Goal: Task Accomplishment & Management: Manage account settings

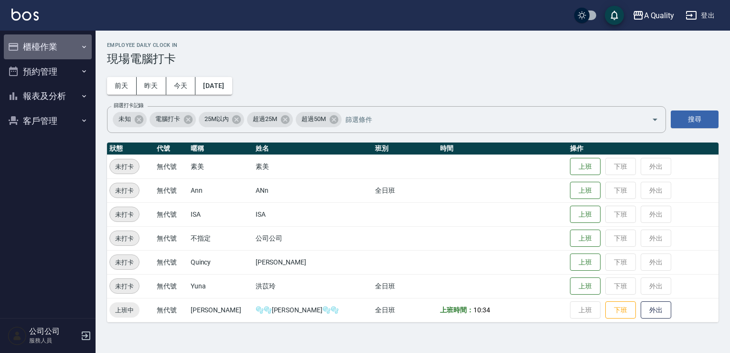
click at [67, 44] on button "櫃檯作業" at bounding box center [48, 46] width 88 height 25
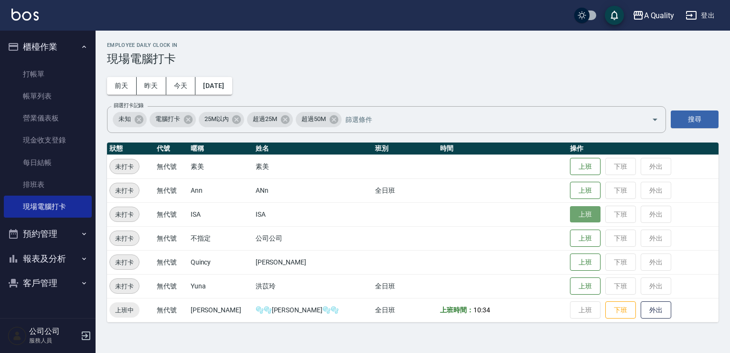
click at [573, 217] on button "上班" at bounding box center [585, 214] width 31 height 17
click at [69, 230] on button "預約管理" at bounding box center [48, 233] width 88 height 25
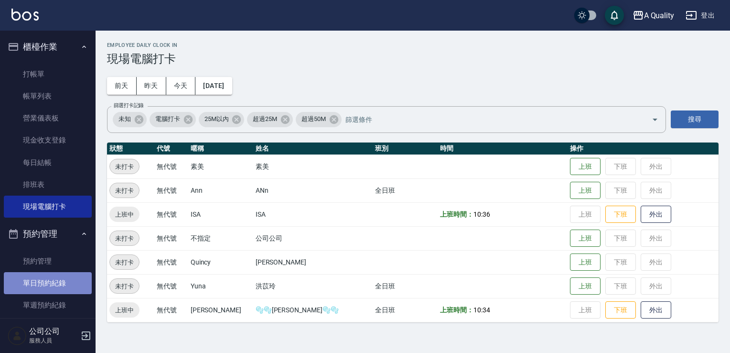
click at [50, 278] on link "單日預約紀錄" at bounding box center [48, 283] width 88 height 22
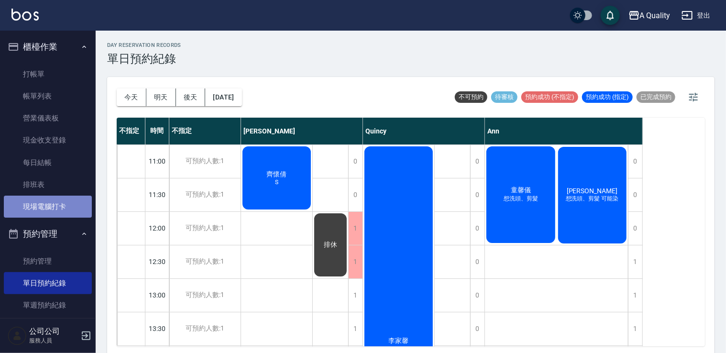
click at [61, 199] on link "現場電腦打卡" at bounding box center [48, 206] width 88 height 22
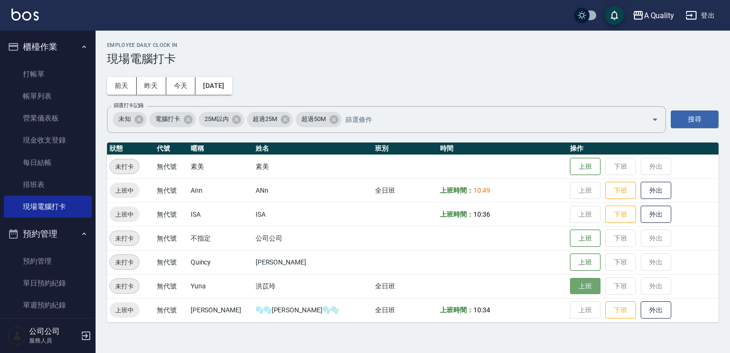
click at [570, 282] on button "上班" at bounding box center [585, 286] width 31 height 17
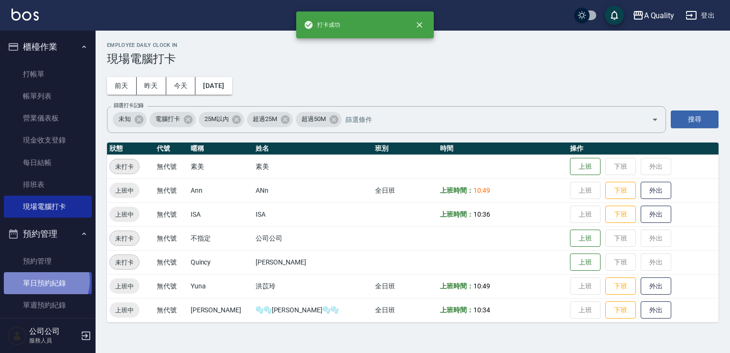
click at [45, 281] on link "單日預約紀錄" at bounding box center [48, 283] width 88 height 22
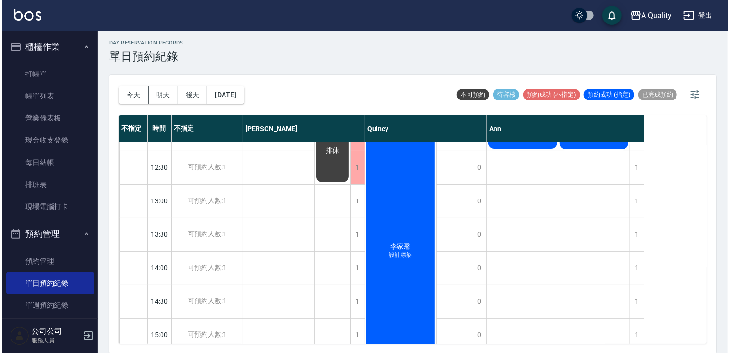
scroll to position [48, 0]
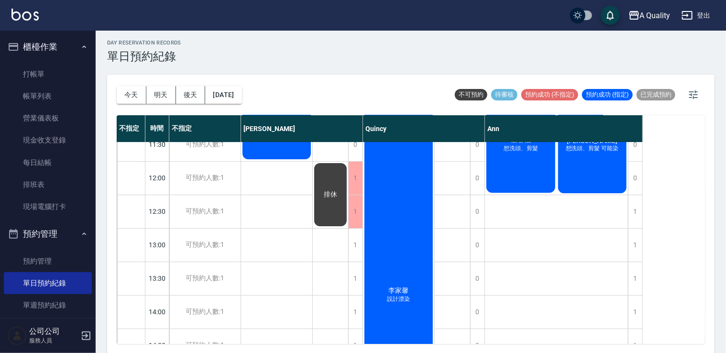
click at [417, 219] on div "李家馨 設計漂染" at bounding box center [398, 295] width 71 height 401
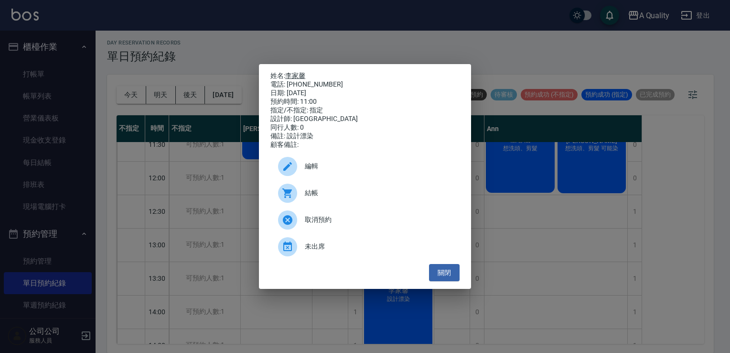
click at [291, 72] on link "李家馨" at bounding box center [295, 76] width 20 height 8
drag, startPoint x: 459, startPoint y: 267, endPoint x: 455, endPoint y: 276, distance: 9.9
click at [458, 264] on ul "編輯 結帳 取消預約 未出席" at bounding box center [365, 206] width 189 height 115
click at [455, 276] on button "關閉" at bounding box center [444, 273] width 31 height 18
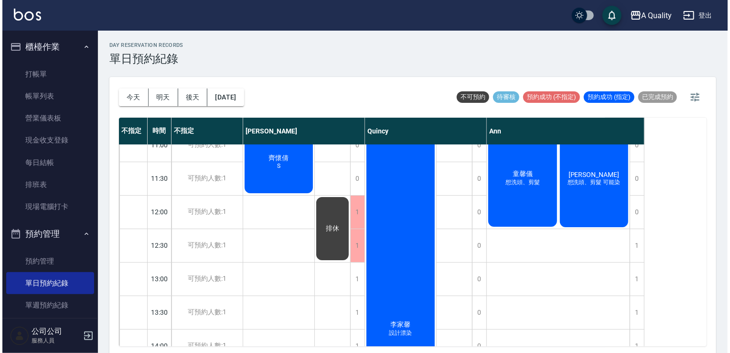
scroll to position [0, 0]
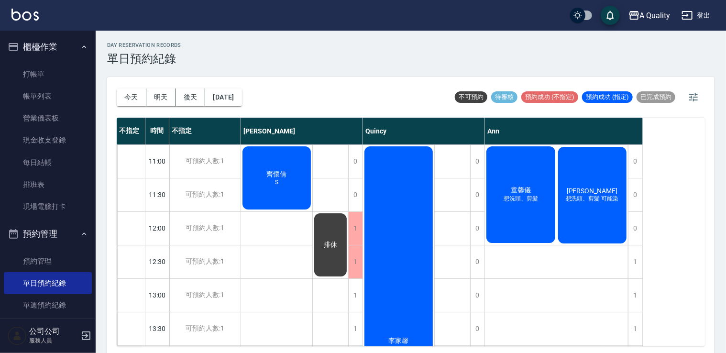
click at [525, 199] on span "想洗頭、剪髮" at bounding box center [520, 199] width 38 height 8
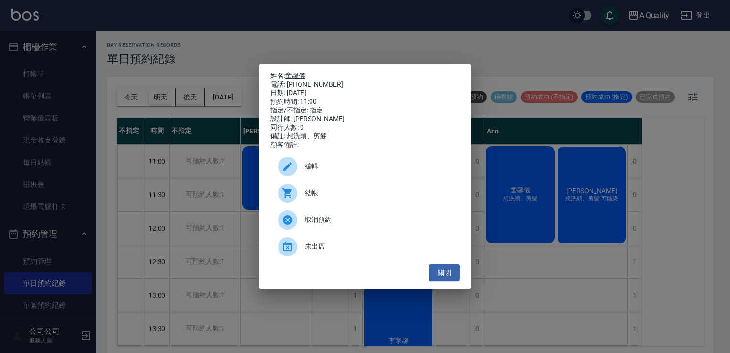
click at [297, 72] on link "童馨儀" at bounding box center [295, 76] width 20 height 8
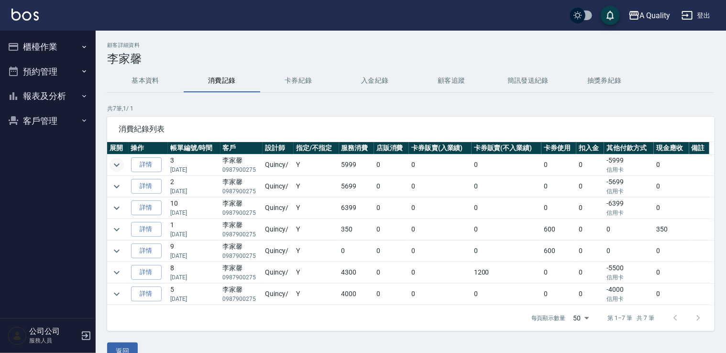
click at [113, 160] on icon "expand row" at bounding box center [116, 164] width 11 height 11
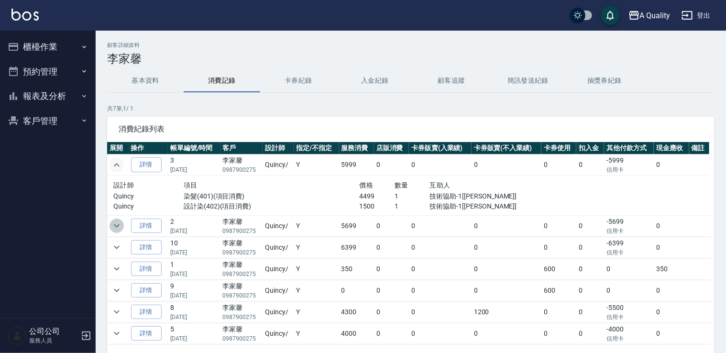
click at [116, 225] on icon "expand row" at bounding box center [117, 225] width 6 height 3
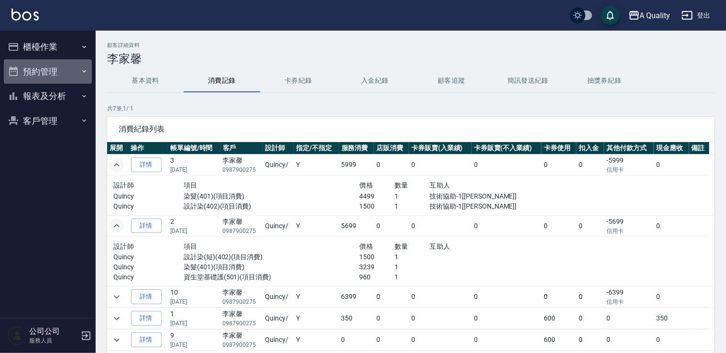
click at [33, 76] on button "預約管理" at bounding box center [48, 71] width 88 height 25
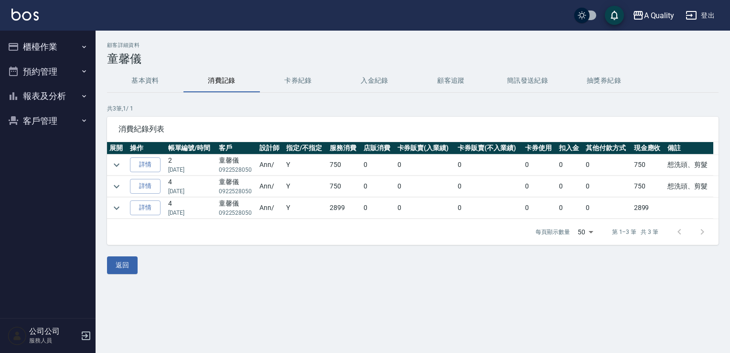
click at [37, 49] on button "櫃檯作業" at bounding box center [48, 46] width 88 height 25
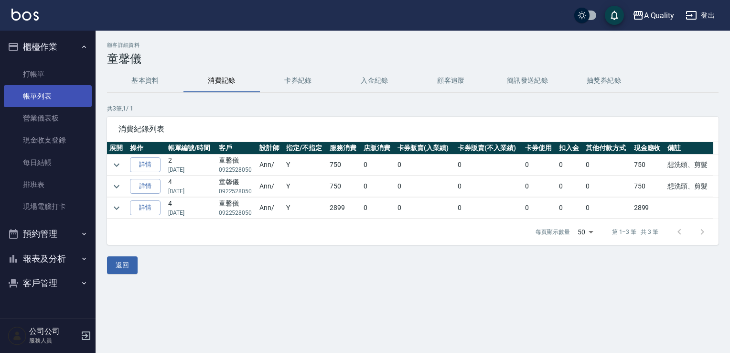
click at [47, 89] on link "帳單列表" at bounding box center [48, 96] width 88 height 22
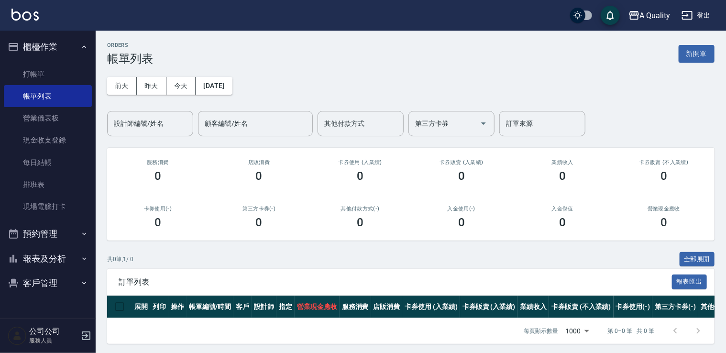
click at [48, 234] on button "預約管理" at bounding box center [48, 233] width 88 height 25
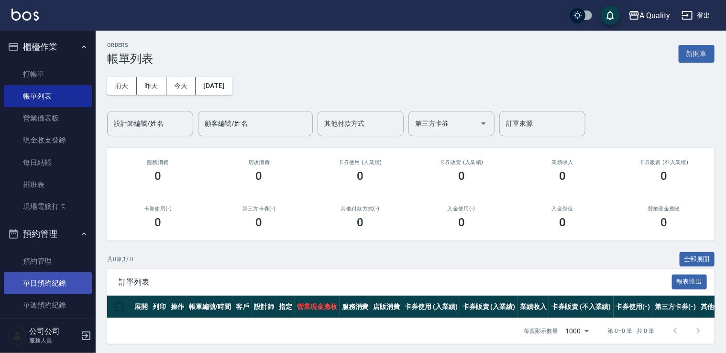
click at [52, 279] on link "單日預約紀錄" at bounding box center [48, 283] width 88 height 22
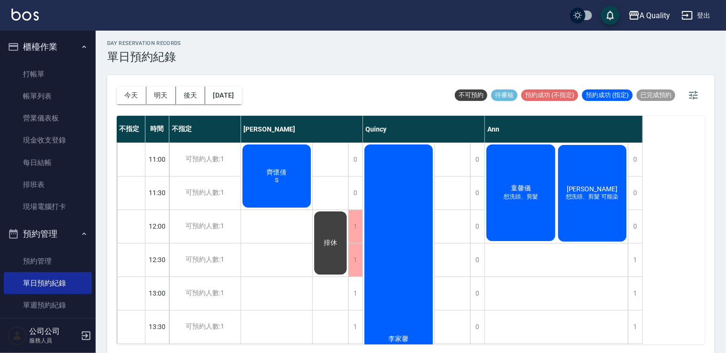
scroll to position [2, 0]
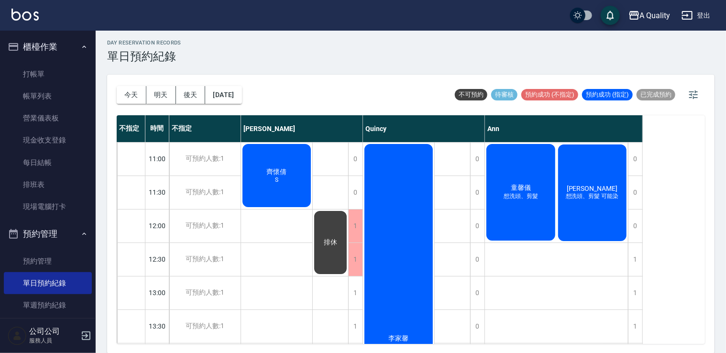
click at [521, 184] on span "童馨儀" at bounding box center [521, 188] width 24 height 9
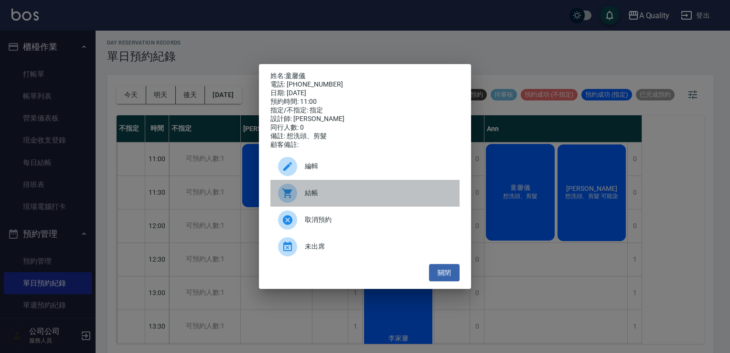
click at [326, 194] on span "結帳" at bounding box center [378, 193] width 147 height 10
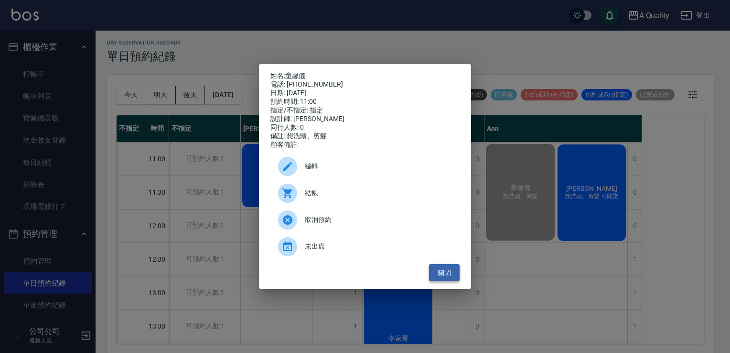
click at [448, 274] on button "關閉" at bounding box center [444, 273] width 31 height 18
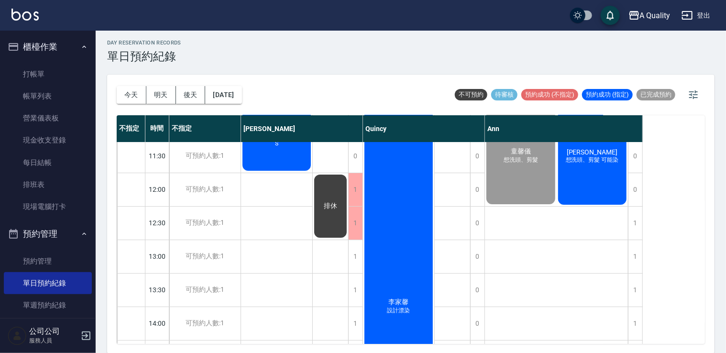
scroll to position [0, 0]
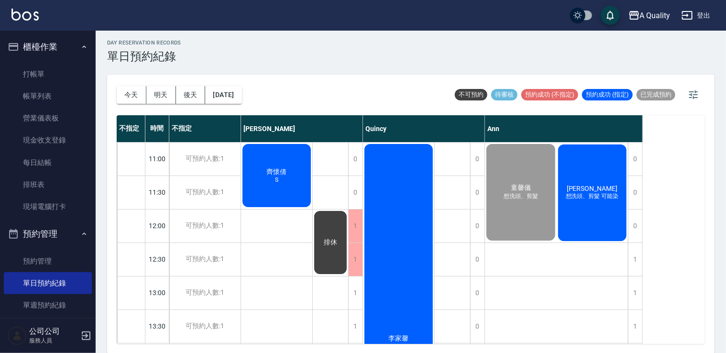
click at [273, 186] on div "齊懷倩 S" at bounding box center [276, 175] width 71 height 66
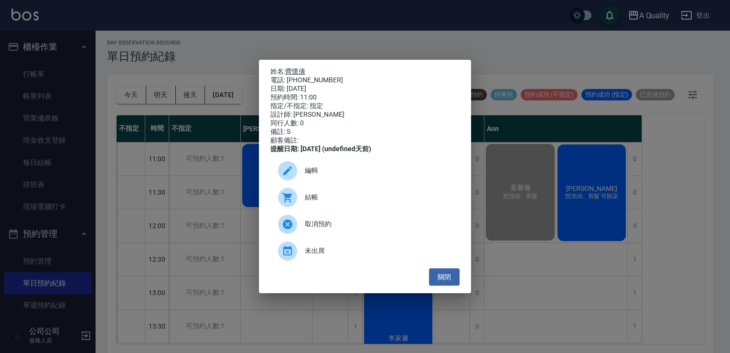
click at [302, 67] on link "齊懷倩" at bounding box center [295, 71] width 20 height 8
click at [441, 284] on button "關閉" at bounding box center [444, 277] width 31 height 18
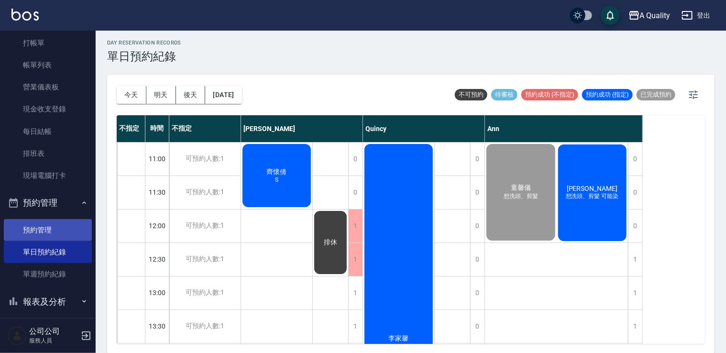
scroll to position [63, 0]
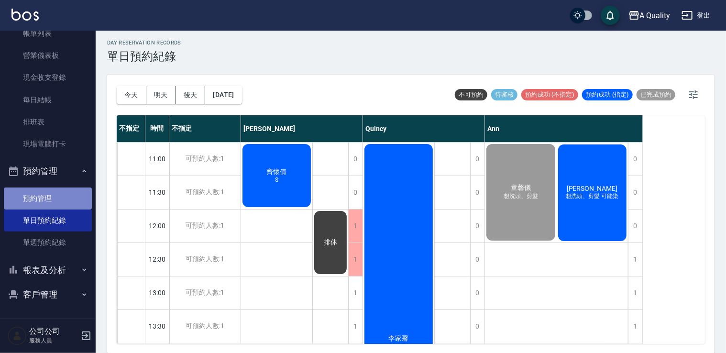
click at [53, 195] on link "預約管理" at bounding box center [48, 198] width 88 height 22
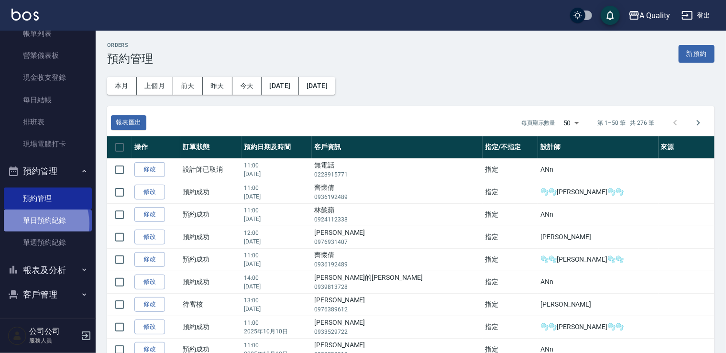
click at [36, 223] on link "單日預約紀錄" at bounding box center [48, 220] width 88 height 22
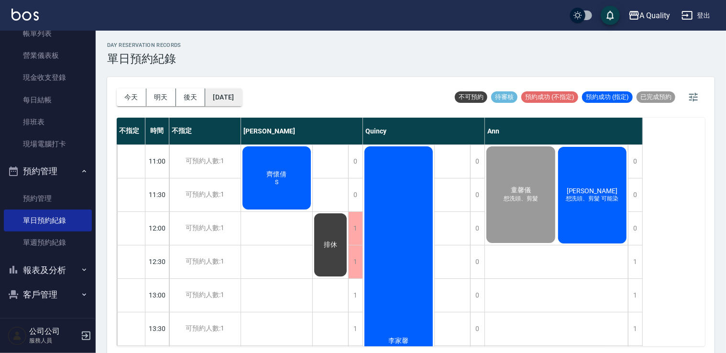
click at [216, 105] on button "[DATE]" at bounding box center [223, 97] width 36 height 18
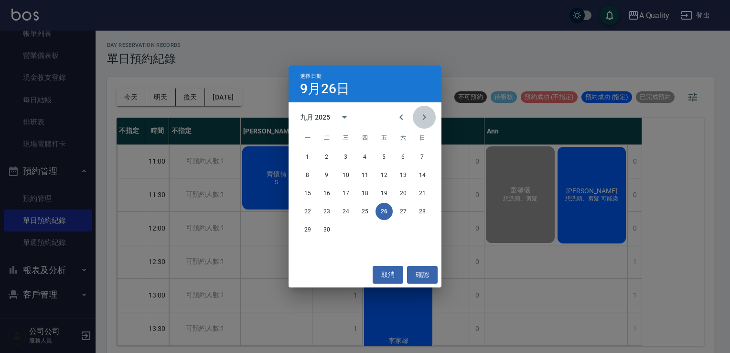
click at [418, 119] on button "Next month" at bounding box center [424, 117] width 23 height 23
click at [424, 118] on icon "Next month" at bounding box center [424, 117] width 3 height 6
click at [427, 115] on icon "Next month" at bounding box center [424, 116] width 11 height 11
click at [396, 119] on icon "Previous month" at bounding box center [401, 116] width 11 height 11
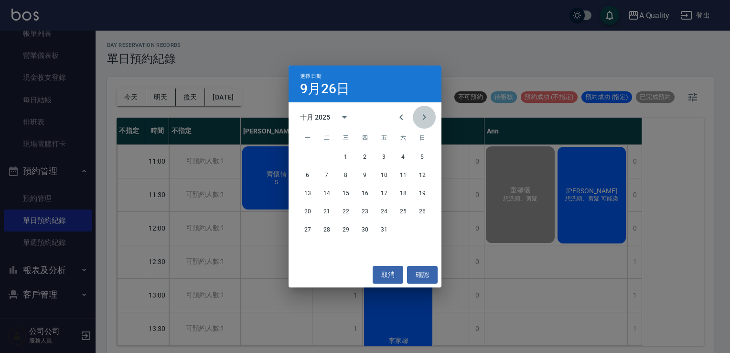
click at [426, 113] on icon "Next month" at bounding box center [424, 116] width 11 height 11
click at [423, 120] on icon "Next month" at bounding box center [424, 116] width 11 height 11
click at [408, 120] on button "Previous month" at bounding box center [401, 117] width 23 height 23
click at [378, 280] on button "取消" at bounding box center [388, 275] width 31 height 18
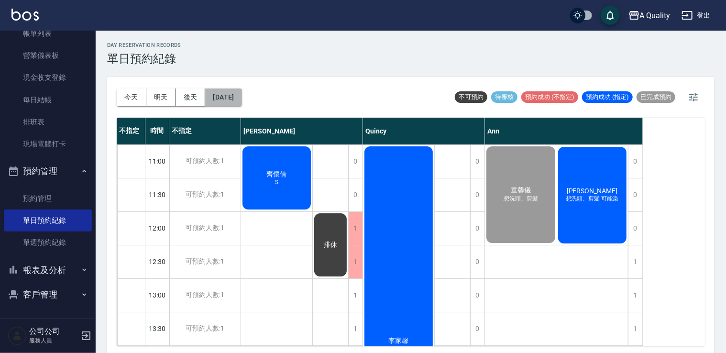
click at [241, 100] on button "[DATE]" at bounding box center [223, 97] width 36 height 18
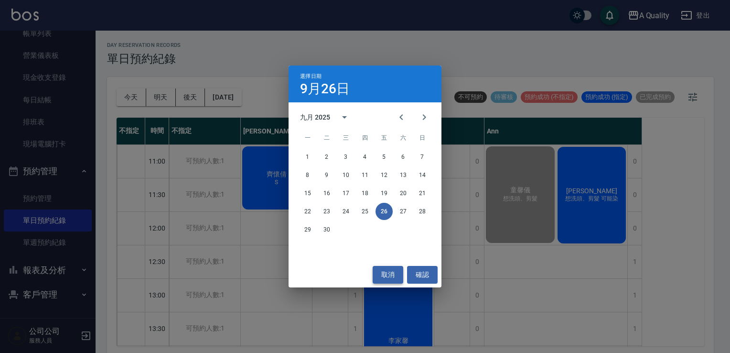
click at [388, 275] on button "取消" at bounding box center [388, 275] width 31 height 18
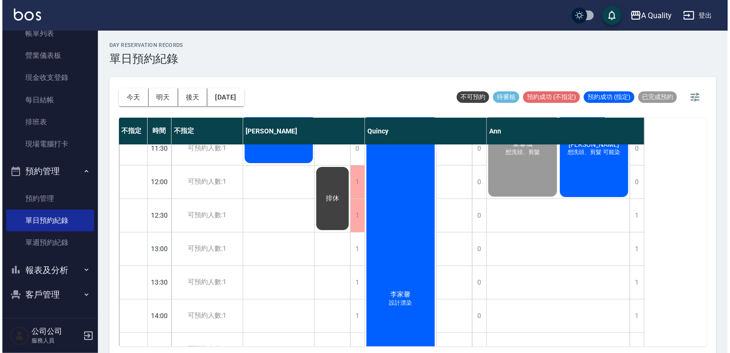
scroll to position [48, 0]
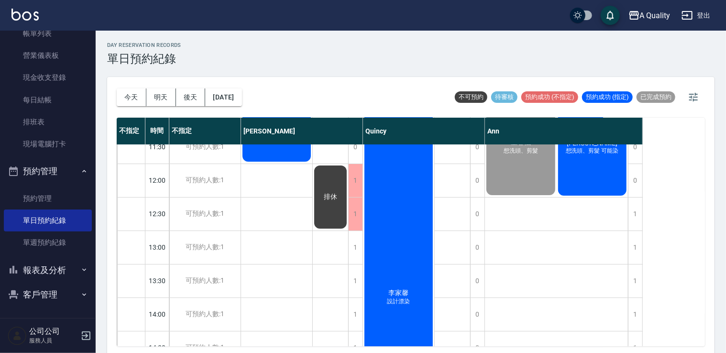
click at [404, 294] on span "李家馨" at bounding box center [399, 293] width 24 height 9
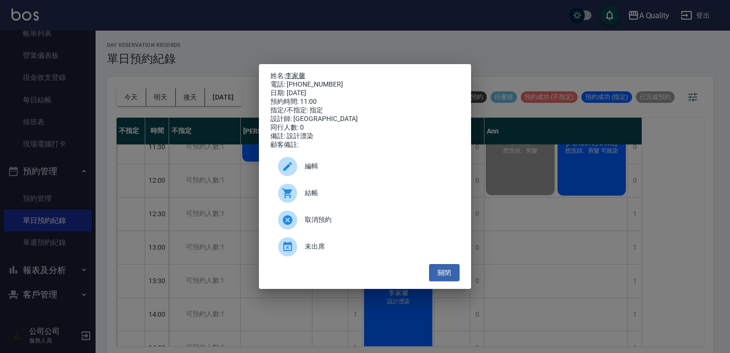
click at [295, 73] on link "李家馨" at bounding box center [295, 76] width 20 height 8
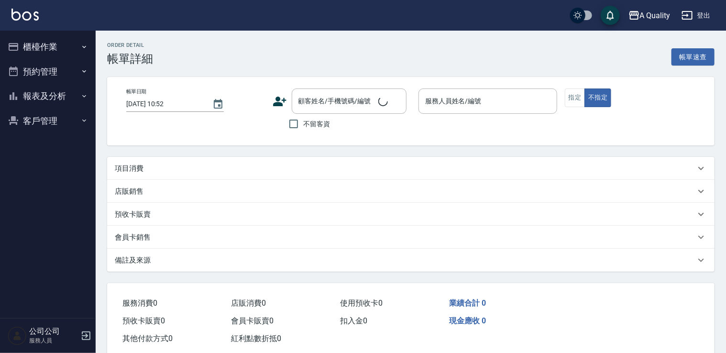
type input "[DATE] 11:00"
type input "Ann(無代號)"
type input "想洗頭、剪髮"
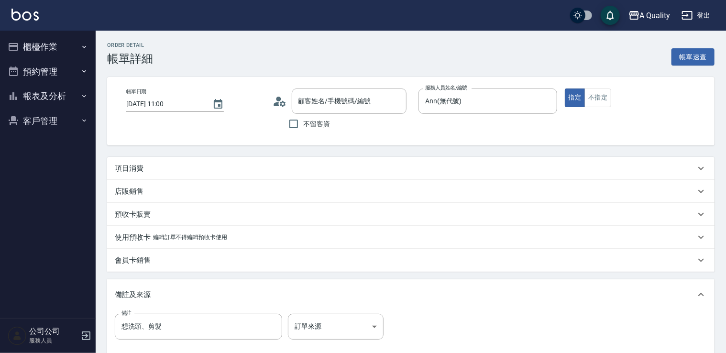
type input "童馨儀/0922528050/000114"
click at [155, 173] on div "項目消費" at bounding box center [405, 168] width 580 height 10
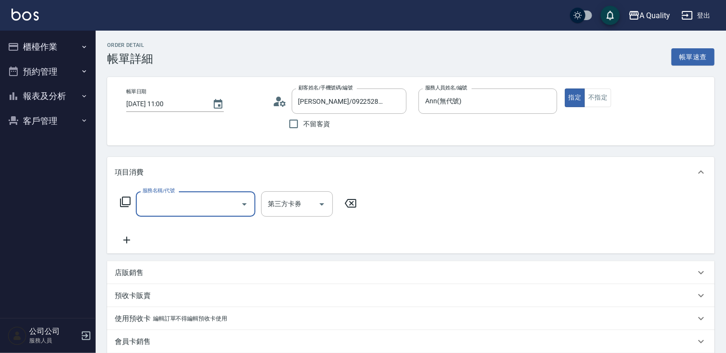
drag, startPoint x: 161, startPoint y: 195, endPoint x: 171, endPoint y: 208, distance: 16.7
click at [161, 195] on div "服務名稱/代號" at bounding box center [195, 203] width 119 height 25
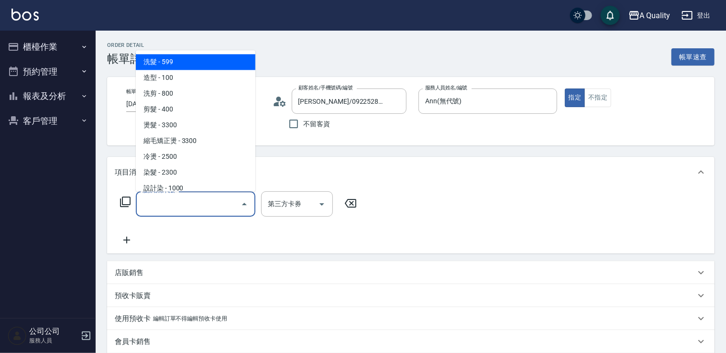
click at [171, 208] on input "服務名稱/代號" at bounding box center [188, 203] width 97 height 17
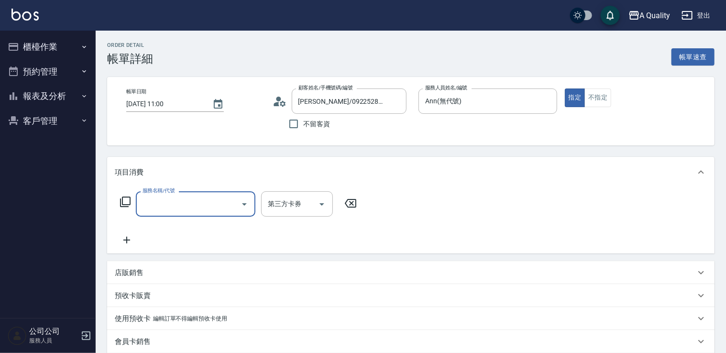
click at [182, 196] on input "服務名稱/代號" at bounding box center [188, 203] width 97 height 17
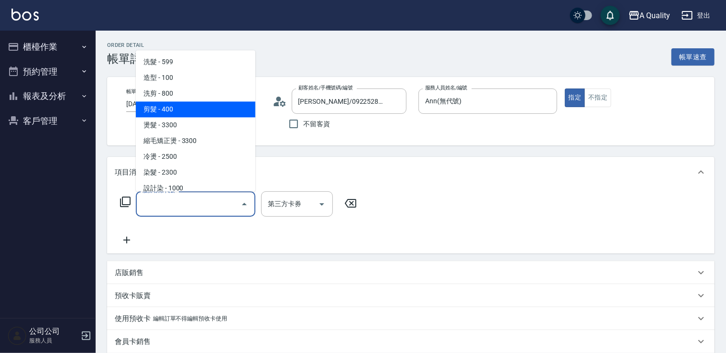
click at [169, 105] on span "剪髮 - 400" at bounding box center [195, 109] width 119 height 16
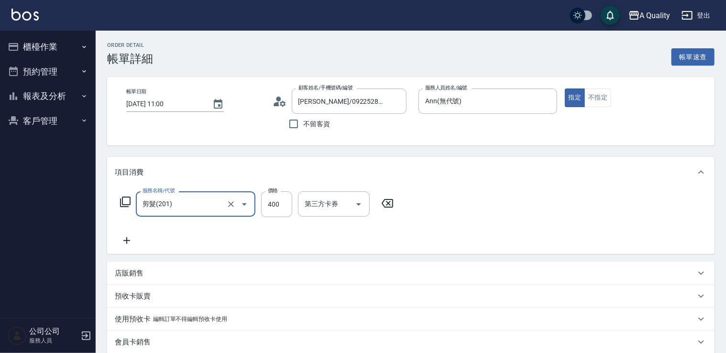
click at [208, 193] on div "剪髮(201) 服務名稱/代號" at bounding box center [195, 203] width 119 height 25
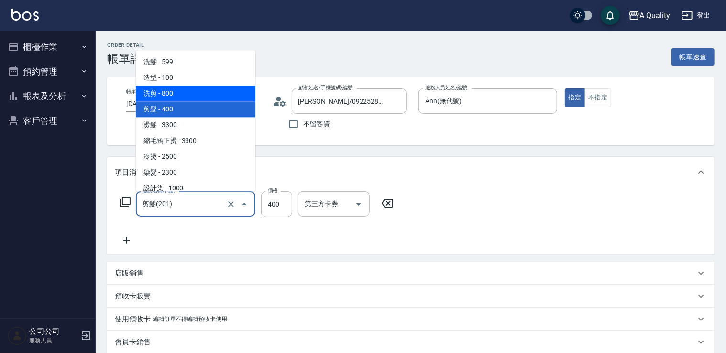
click at [184, 97] on span "洗剪 - 800" at bounding box center [195, 94] width 119 height 16
type input "洗剪(103)"
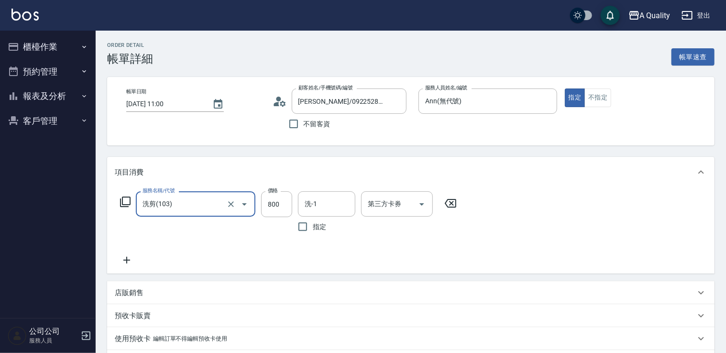
drag, startPoint x: 299, startPoint y: 209, endPoint x: 293, endPoint y: 209, distance: 5.7
click at [295, 209] on div "服務名稱/代號 洗剪(103) 服務名稱/代號 價格 800 價格 洗-1 洗-1 指定 第三方卡券 第三方卡券" at bounding box center [288, 213] width 347 height 45
click at [265, 203] on input "800" at bounding box center [276, 204] width 31 height 26
type input "750"
click at [319, 204] on input "洗-1" at bounding box center [326, 203] width 49 height 17
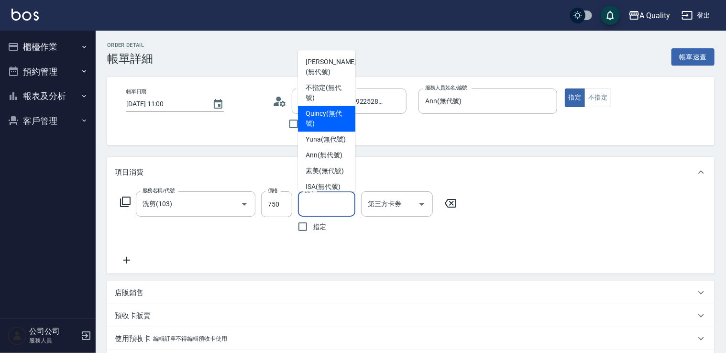
scroll to position [27, 0]
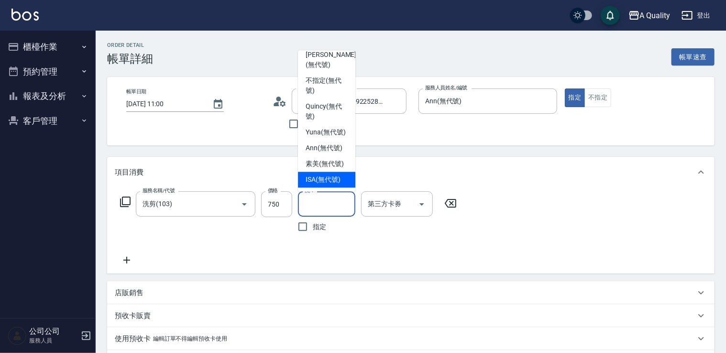
click at [324, 174] on div "ISA (無代號)" at bounding box center [326, 180] width 57 height 16
type input "ISA(無代號)"
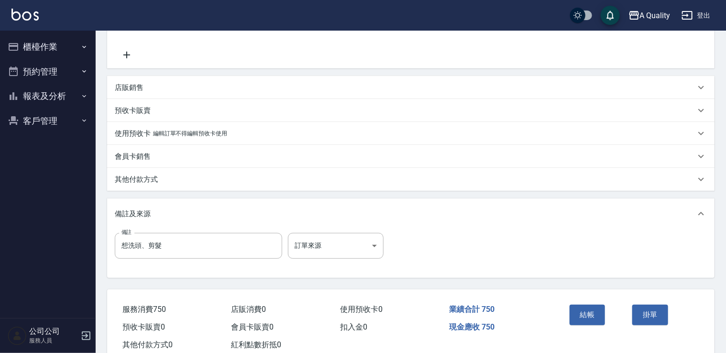
scroll to position [232, 0]
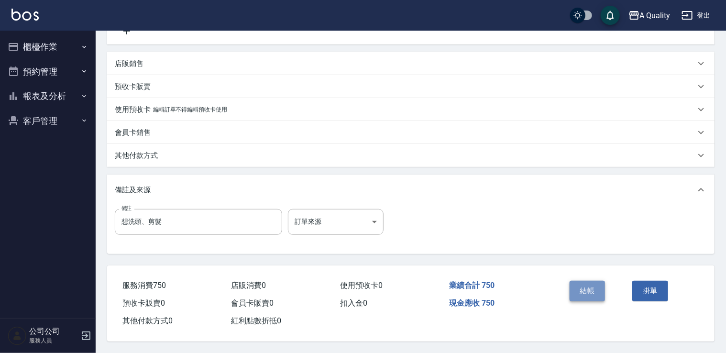
click at [585, 292] on button "結帳" at bounding box center [587, 291] width 36 height 20
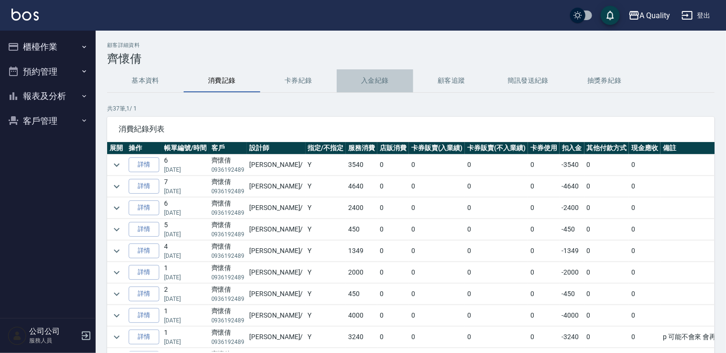
drag, startPoint x: 371, startPoint y: 82, endPoint x: 288, endPoint y: 78, distance: 82.8
click at [338, 82] on button "入金紀錄" at bounding box center [374, 80] width 76 height 23
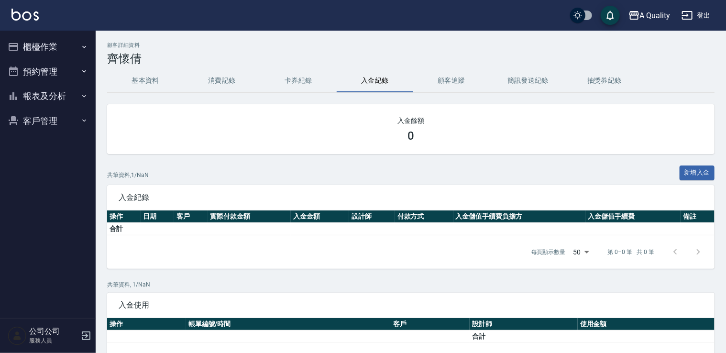
click at [287, 78] on button "卡券紀錄" at bounding box center [298, 80] width 76 height 23
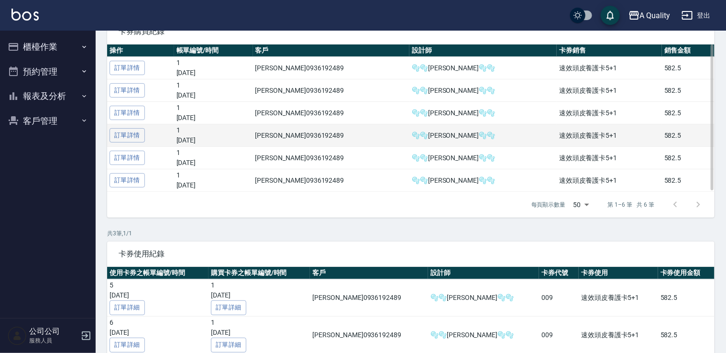
scroll to position [191, 0]
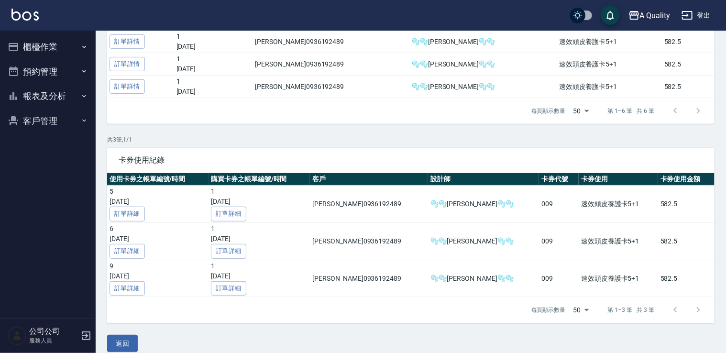
click at [54, 66] on button "預約管理" at bounding box center [48, 71] width 88 height 25
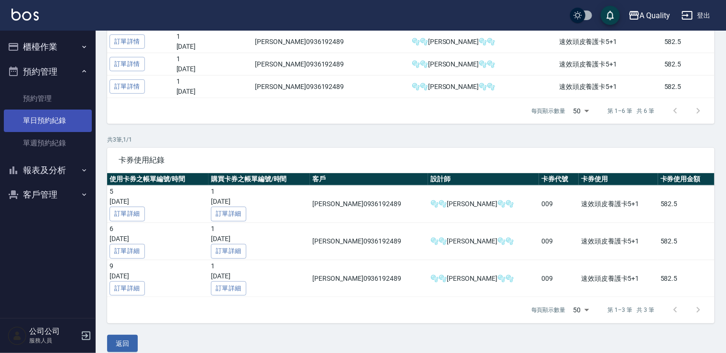
click at [56, 117] on link "單日預約紀錄" at bounding box center [48, 120] width 88 height 22
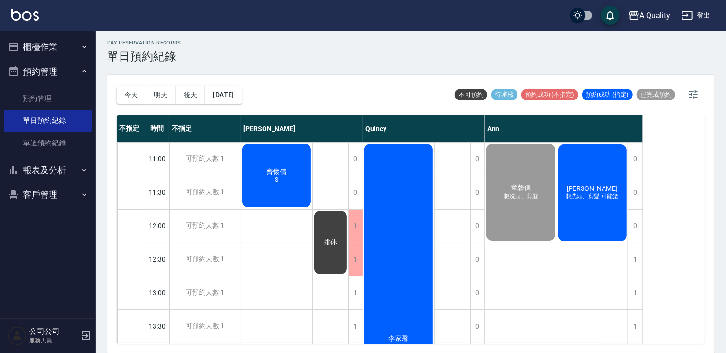
click at [613, 198] on span "想洗頭、剪髮 可能染" at bounding box center [591, 196] width 57 height 8
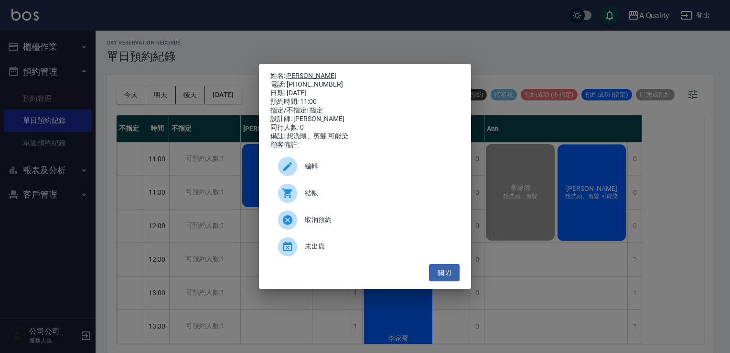
click at [294, 74] on link "[PERSON_NAME]" at bounding box center [310, 76] width 51 height 8
click at [455, 282] on button "關閉" at bounding box center [444, 273] width 31 height 18
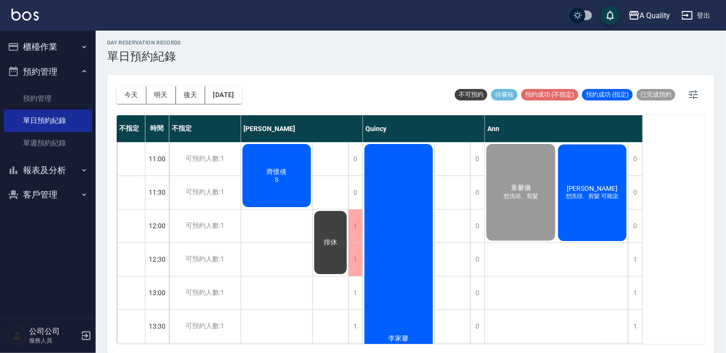
click at [537, 204] on div "童馨儀 想洗頭、剪髮" at bounding box center [521, 191] width 72 height 99
click at [58, 190] on button "客戶管理" at bounding box center [48, 194] width 88 height 25
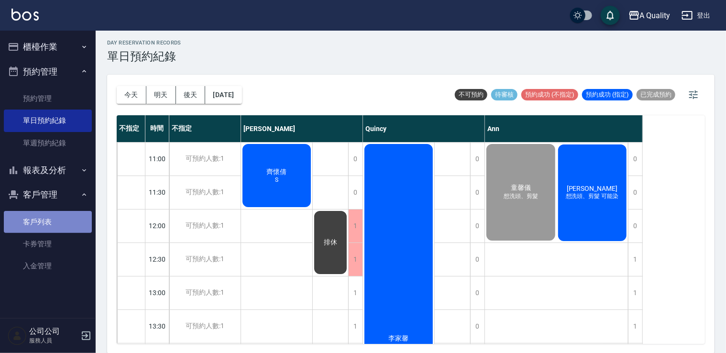
click at [50, 223] on link "客戶列表" at bounding box center [48, 222] width 88 height 22
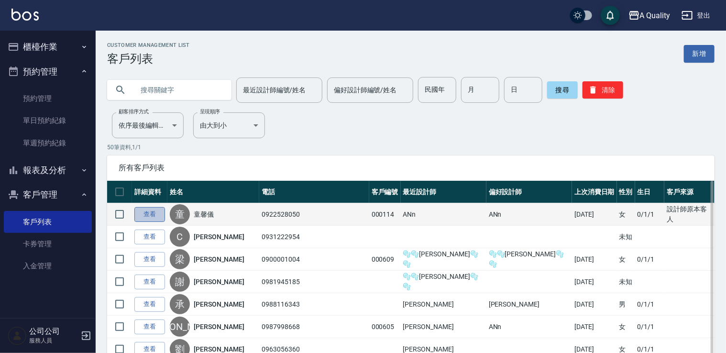
click at [144, 216] on link "查看" at bounding box center [149, 214] width 31 height 15
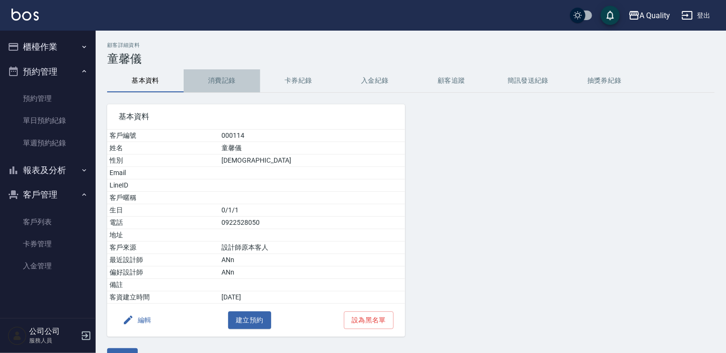
click at [214, 72] on button "消費記錄" at bounding box center [222, 80] width 76 height 23
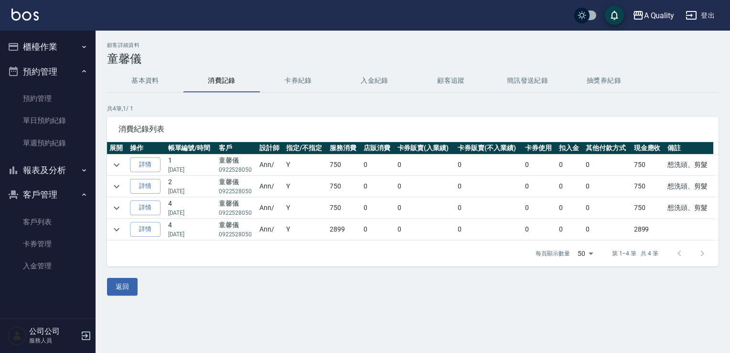
click at [68, 54] on button "櫃檯作業" at bounding box center [48, 46] width 88 height 25
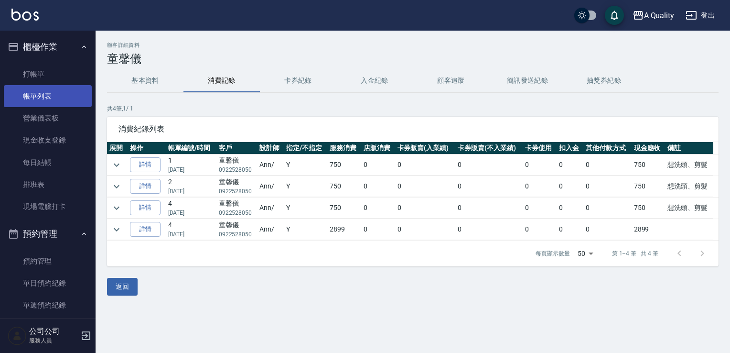
click at [57, 95] on link "帳單列表" at bounding box center [48, 96] width 88 height 22
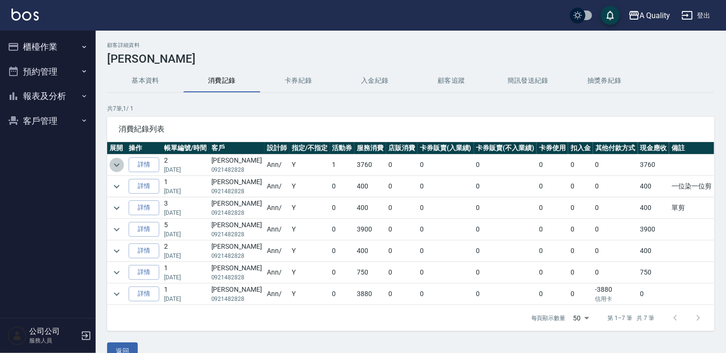
click at [120, 159] on icon "expand row" at bounding box center [116, 164] width 11 height 11
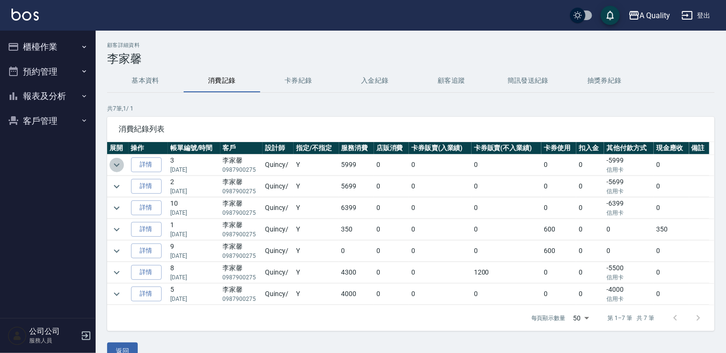
click at [115, 161] on icon "expand row" at bounding box center [116, 164] width 11 height 11
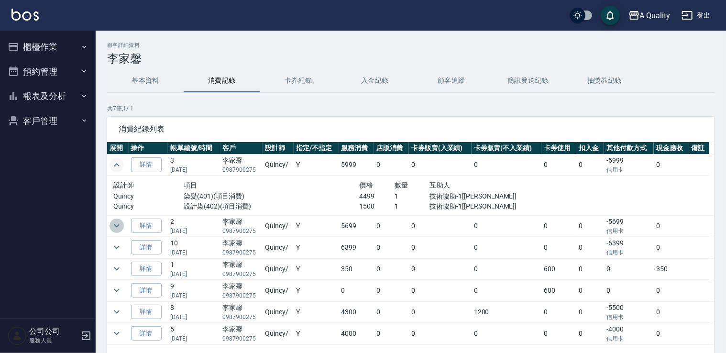
click at [111, 225] on icon "expand row" at bounding box center [116, 225] width 11 height 11
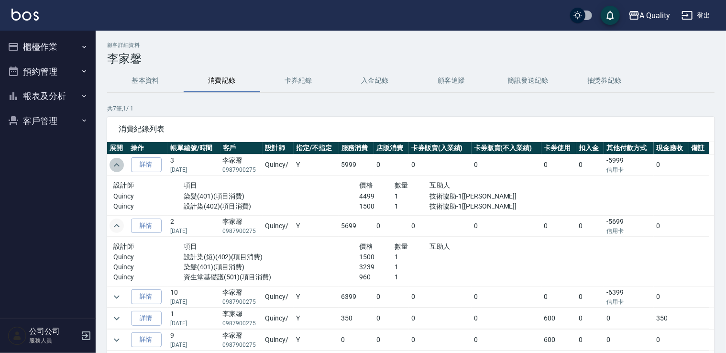
click at [119, 164] on icon "expand row" at bounding box center [116, 164] width 11 height 11
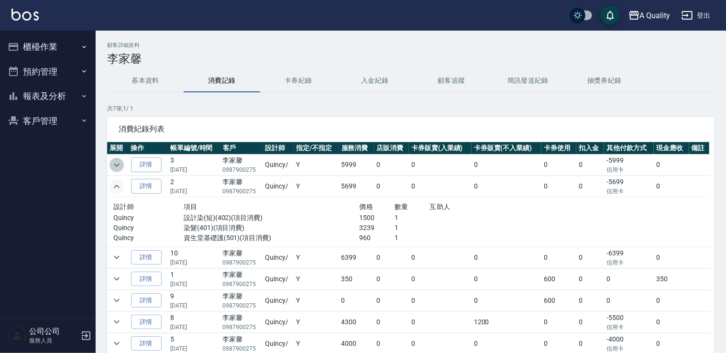
click at [119, 163] on icon "expand row" at bounding box center [116, 164] width 11 height 11
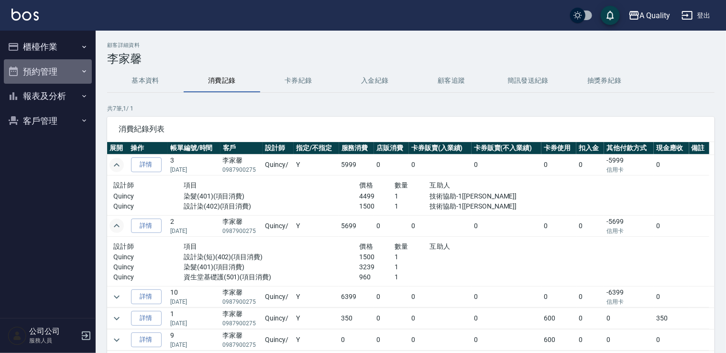
click at [71, 70] on button "預約管理" at bounding box center [48, 71] width 88 height 25
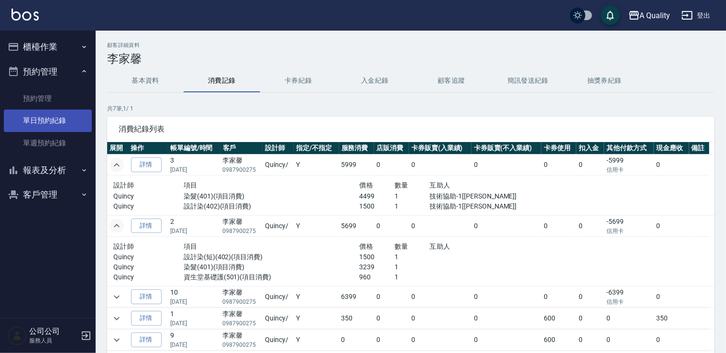
click at [63, 121] on link "單日預約紀錄" at bounding box center [48, 120] width 88 height 22
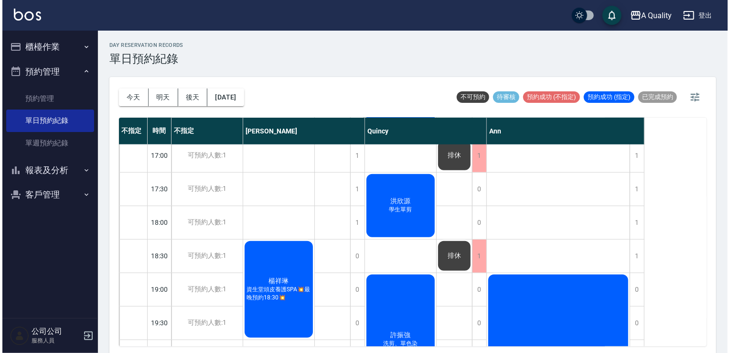
scroll to position [430, 0]
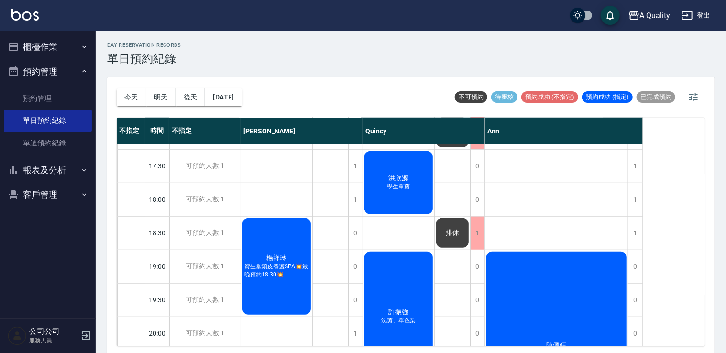
click at [411, 180] on div "洪欣源 學生單剪" at bounding box center [398, 183] width 71 height 66
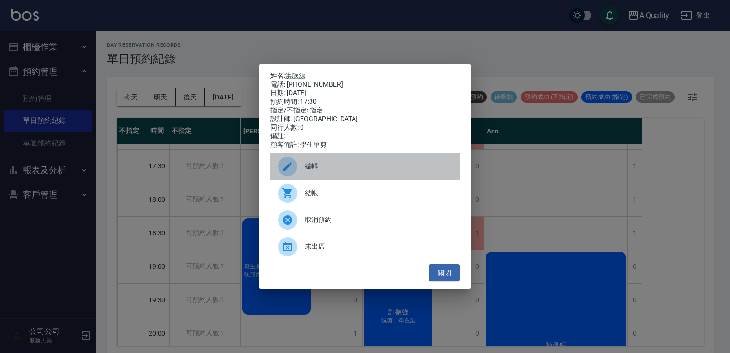
click at [390, 171] on span "編輯" at bounding box center [378, 166] width 147 height 10
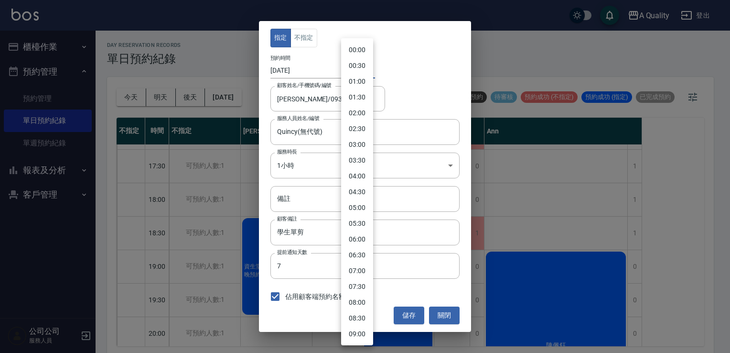
click at [359, 69] on body "A Quality 登出 櫃檯作業 打帳單 帳單列表 營業儀表板 現金收支登錄 每日結帳 排班表 現場電腦打卡 預約管理 預約管理 單日預約紀錄 單週預約紀錄…" at bounding box center [365, 178] width 730 height 356
click at [418, 94] on div at bounding box center [365, 176] width 730 height 353
click at [358, 71] on body "A Quality 登出 櫃檯作業 打帳單 帳單列表 營業儀表板 現金收支登錄 每日結帳 排班表 現場電腦打卡 預約管理 預約管理 單日預約紀錄 單週預約紀錄…" at bounding box center [365, 178] width 730 height 356
click at [358, 71] on li "13:30" at bounding box center [357, 66] width 32 height 16
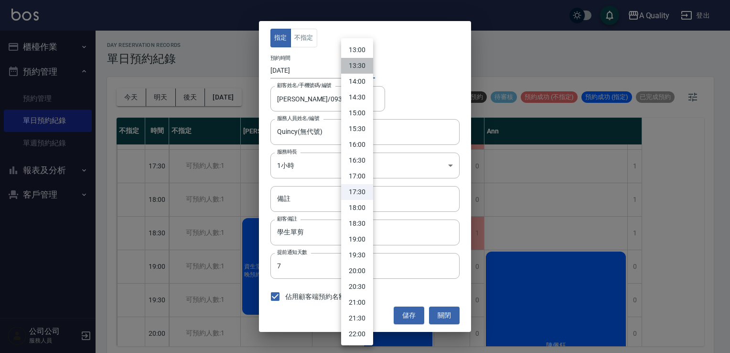
type input "1758864600000"
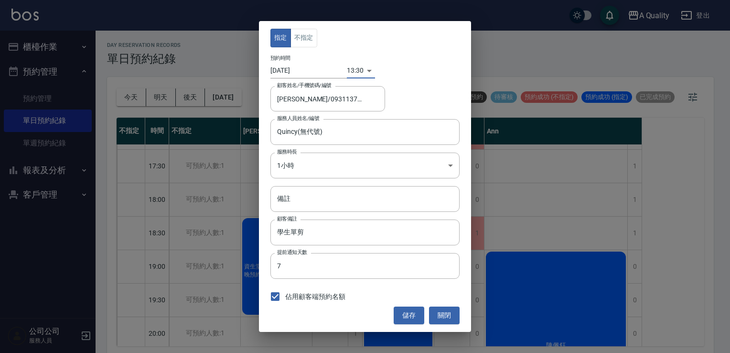
click at [366, 70] on div "13:30 1758864600000" at bounding box center [361, 71] width 28 height 16
click at [368, 73] on div "13:30 1758864600000" at bounding box center [361, 71] width 28 height 16
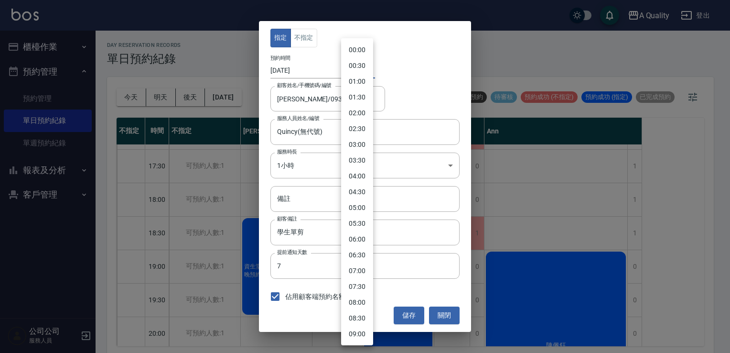
click at [359, 71] on body "A Quality 登出 櫃檯作業 打帳單 帳單列表 營業儀表板 現金收支登錄 每日結帳 排班表 現場電腦打卡 預約管理 預約管理 單日預約紀錄 單週預約紀錄…" at bounding box center [365, 178] width 730 height 356
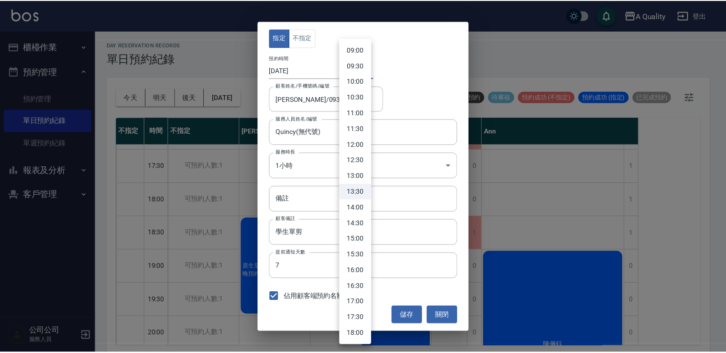
scroll to position [427, 0]
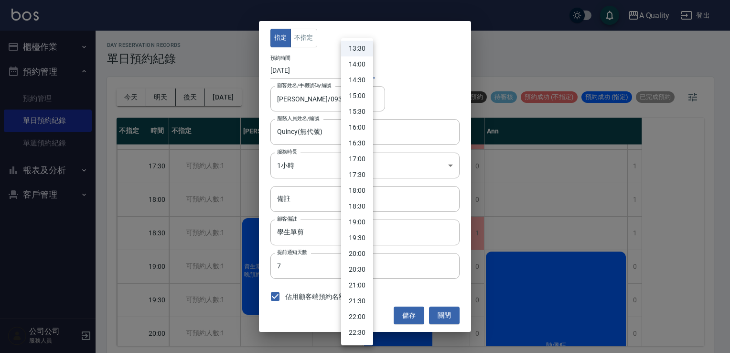
click at [442, 318] on div at bounding box center [365, 176] width 730 height 353
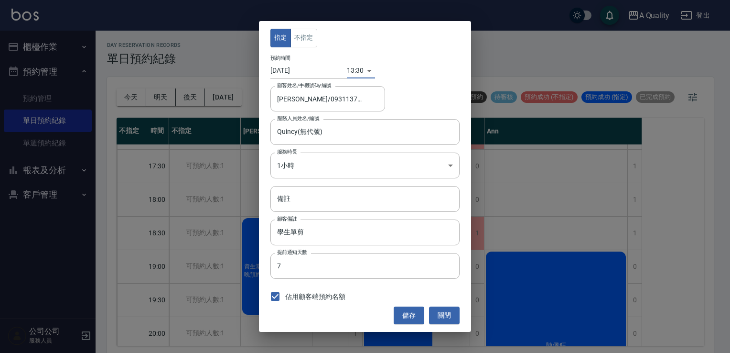
click at [369, 74] on div "13:30 1758864600000" at bounding box center [361, 71] width 28 height 16
click at [449, 314] on button "關閉" at bounding box center [444, 315] width 31 height 18
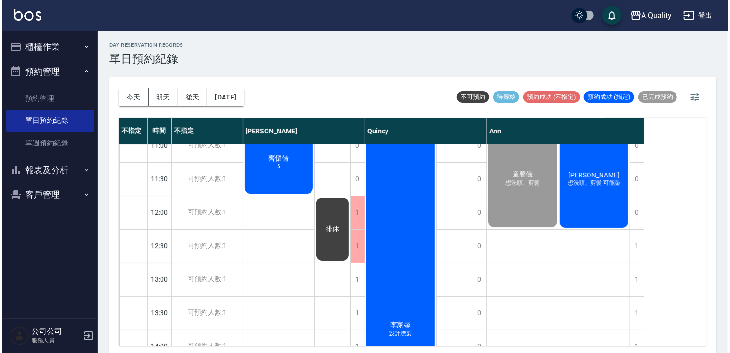
scroll to position [0, 0]
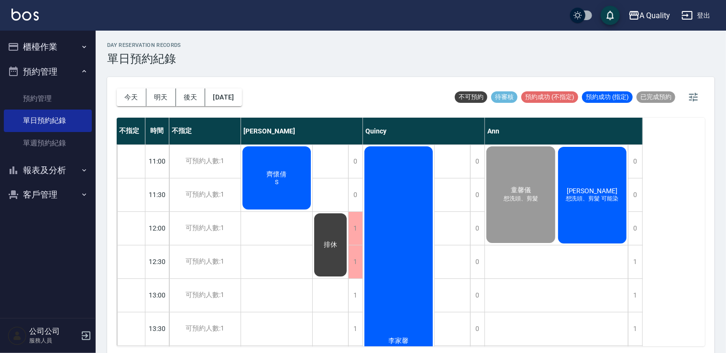
click at [598, 207] on div "苗元馨 想洗頭、剪髮 可能染" at bounding box center [592, 194] width 72 height 99
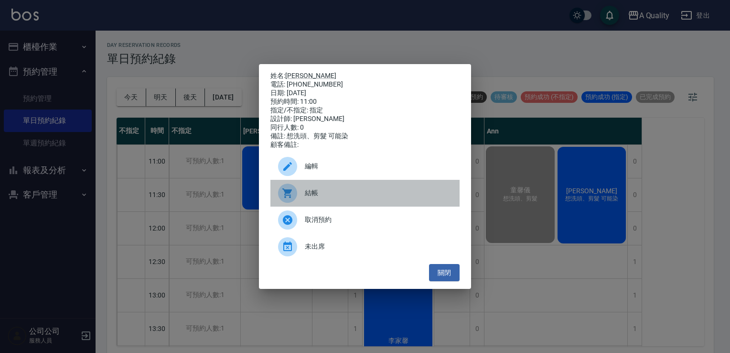
click at [345, 195] on span "結帳" at bounding box center [378, 193] width 147 height 10
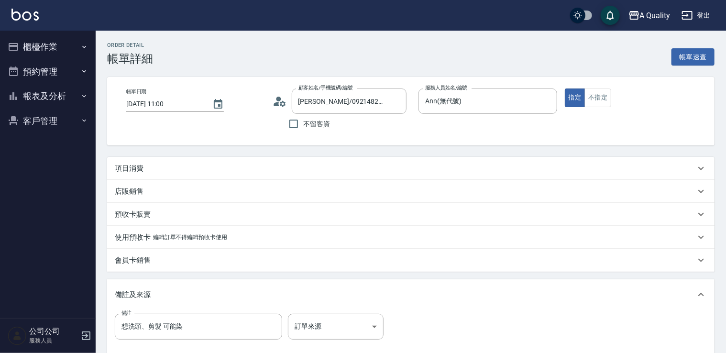
click at [155, 180] on div "店販銷售 服務人員姓名/編號 服務人員姓名/編號 商品代號/名稱 商品代號/名稱" at bounding box center [410, 191] width 607 height 23
click at [153, 173] on div "項目消費" at bounding box center [410, 168] width 607 height 23
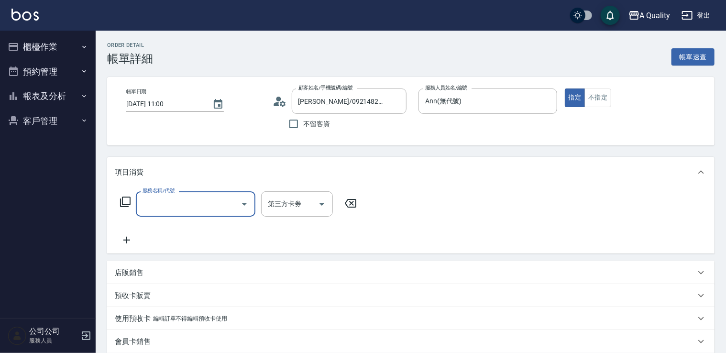
click at [159, 190] on label "服務名稱/代號" at bounding box center [158, 190] width 32 height 7
click at [159, 195] on input "服務名稱/代號" at bounding box center [188, 203] width 97 height 17
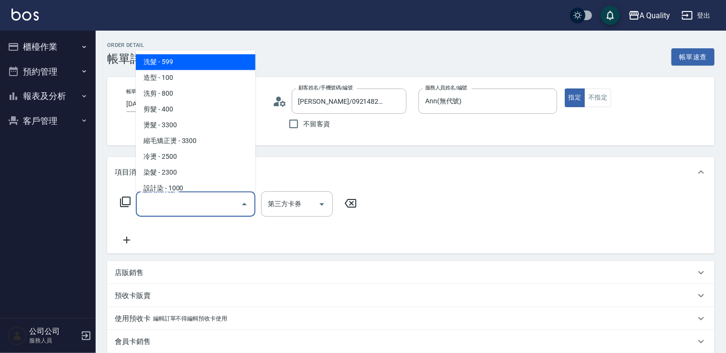
click at [159, 195] on input "服務名稱/代號" at bounding box center [188, 203] width 97 height 17
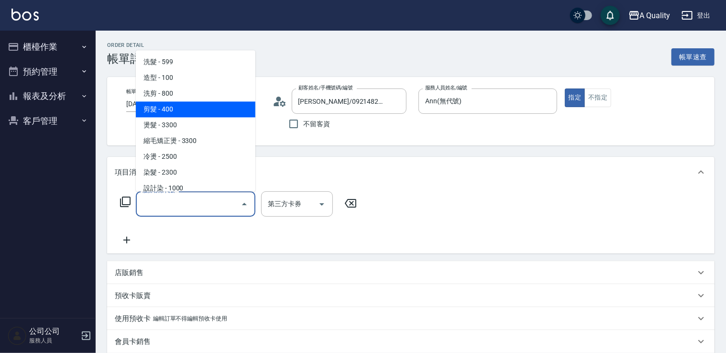
click at [170, 106] on span "剪髮 - 400" at bounding box center [195, 109] width 119 height 16
type input "剪髮(201)"
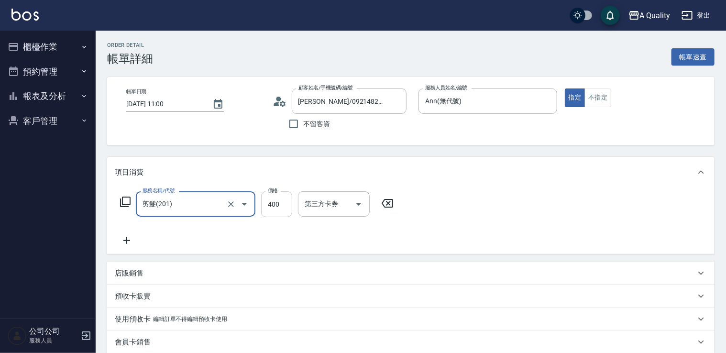
click at [279, 208] on input "400" at bounding box center [276, 204] width 31 height 26
type input "500"
click at [124, 241] on icon at bounding box center [127, 240] width 24 height 11
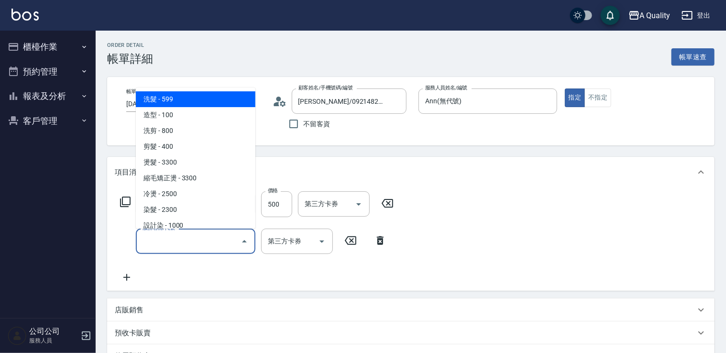
click at [151, 236] on input "服務名稱/代號" at bounding box center [188, 241] width 97 height 17
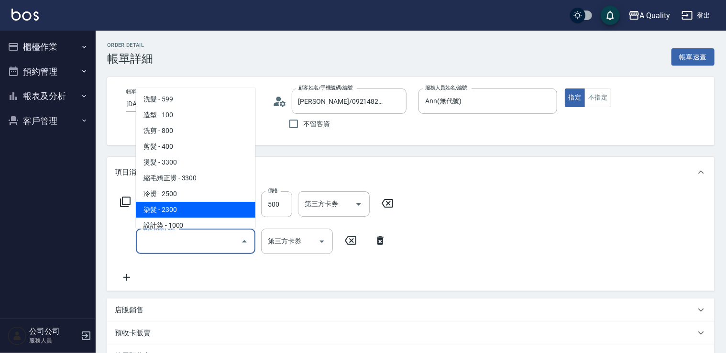
click at [172, 205] on span "染髮 - 2300" at bounding box center [195, 210] width 119 height 16
type input "染髮(401)"
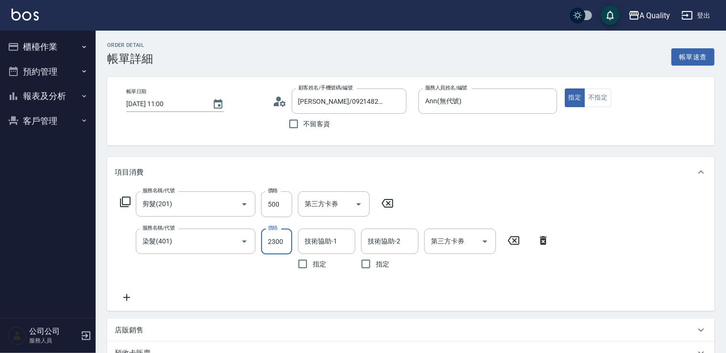
click at [272, 241] on input "2300" at bounding box center [276, 241] width 31 height 26
type input "2800"
click at [134, 291] on div "服務名稱/代號 剪髮(201) 服務名稱/代號 價格 500 價格 第三方卡券 第三方卡券 服務名稱/代號 染髮(401) 服務名稱/代號 價格 2800 價…" at bounding box center [335, 247] width 440 height 112
drag, startPoint x: 134, startPoint y: 291, endPoint x: 127, endPoint y: 295, distance: 8.6
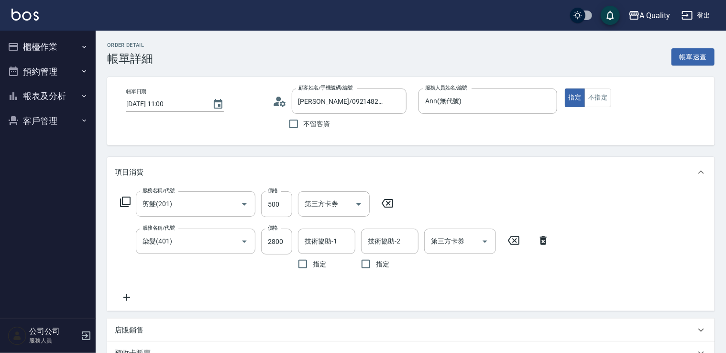
click at [127, 295] on icon at bounding box center [126, 297] width 7 height 7
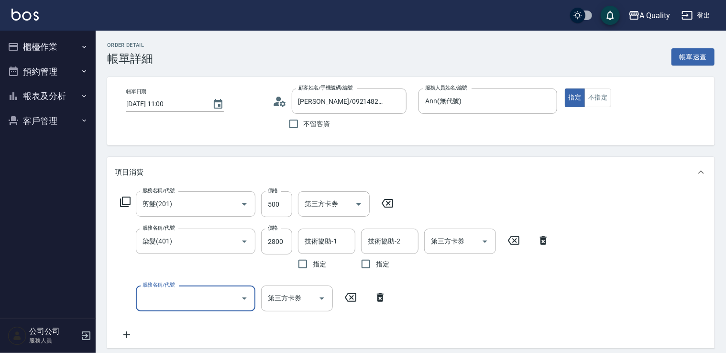
click at [147, 292] on input "服務名稱/代號" at bounding box center [188, 298] width 97 height 17
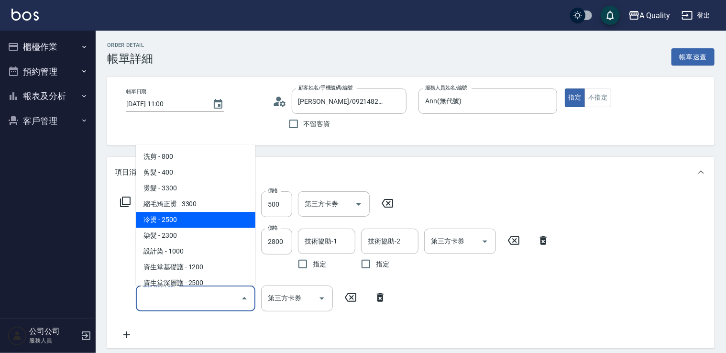
scroll to position [48, 0]
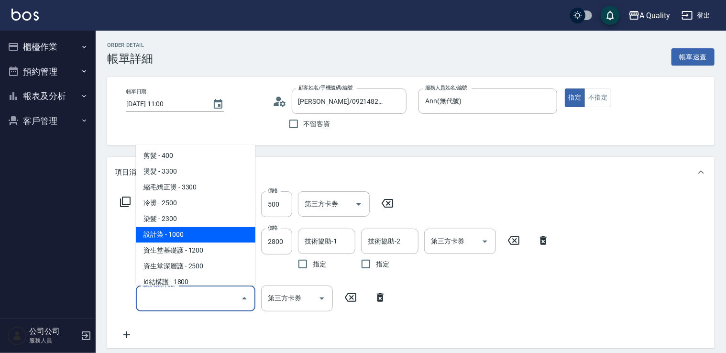
click at [187, 232] on span "設計染 - 1000" at bounding box center [195, 235] width 119 height 16
type input "設計染(402)"
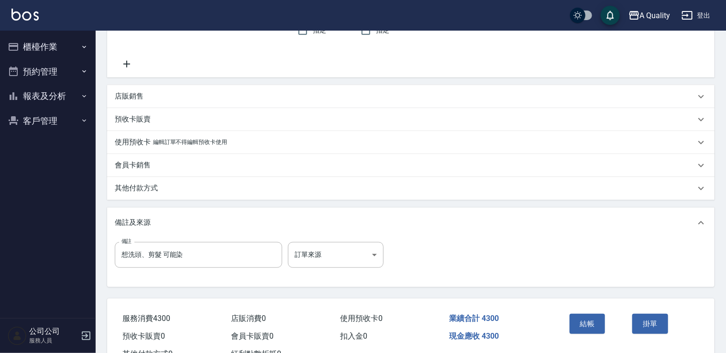
scroll to position [326, 0]
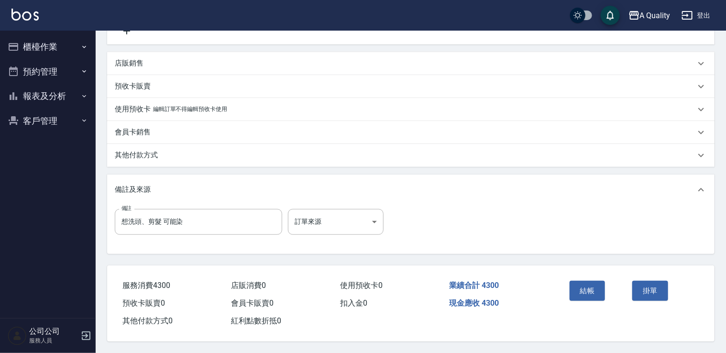
click at [580, 293] on button "結帳" at bounding box center [587, 291] width 36 height 20
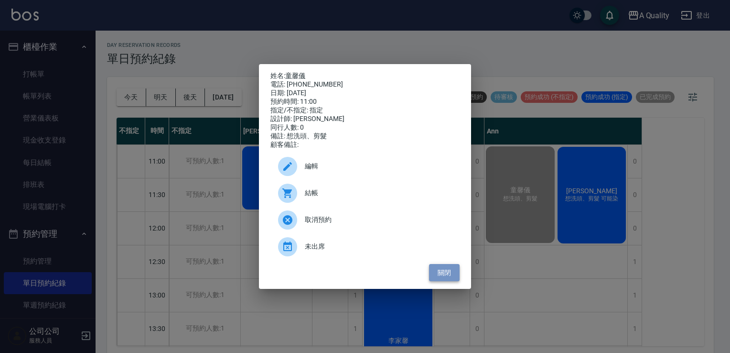
click at [451, 282] on button "關閉" at bounding box center [444, 273] width 31 height 18
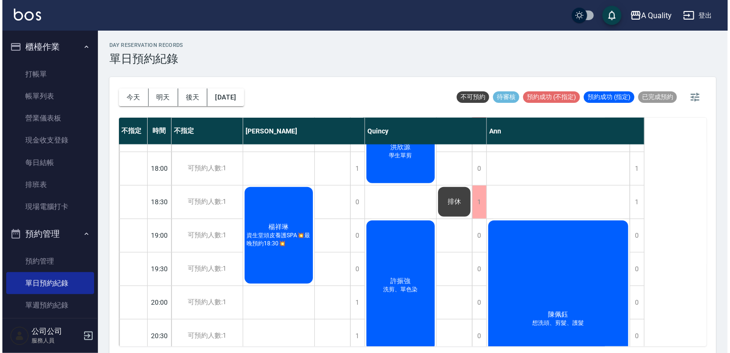
scroll to position [478, 0]
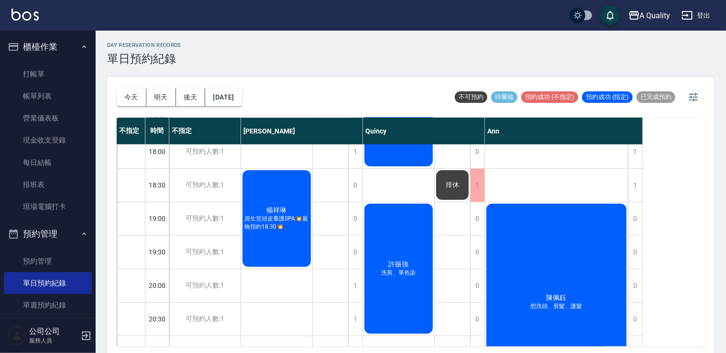
click at [600, 275] on div "[PERSON_NAME] 想洗頭、剪髮、護髮" at bounding box center [556, 302] width 143 height 200
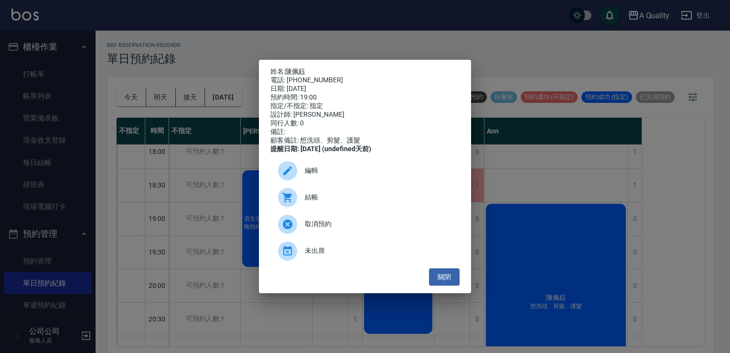
click at [309, 209] on div "結帳" at bounding box center [365, 197] width 189 height 27
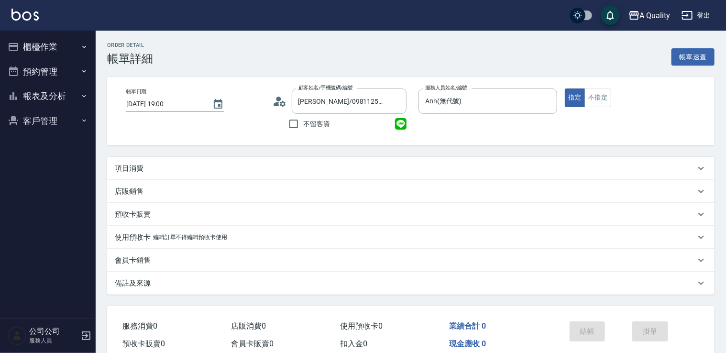
click at [152, 173] on div "項目消費" at bounding box center [405, 168] width 580 height 10
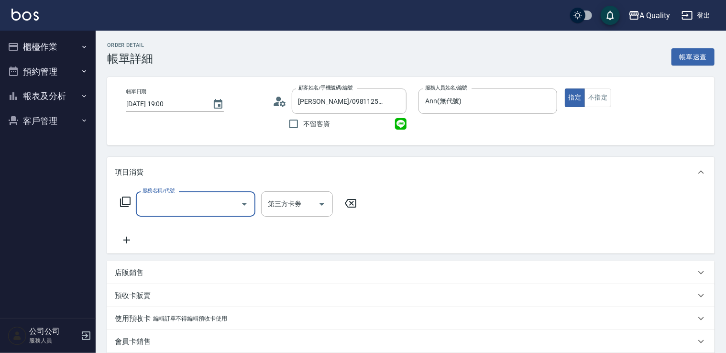
click at [189, 211] on input "服務名稱/代號" at bounding box center [188, 203] width 97 height 17
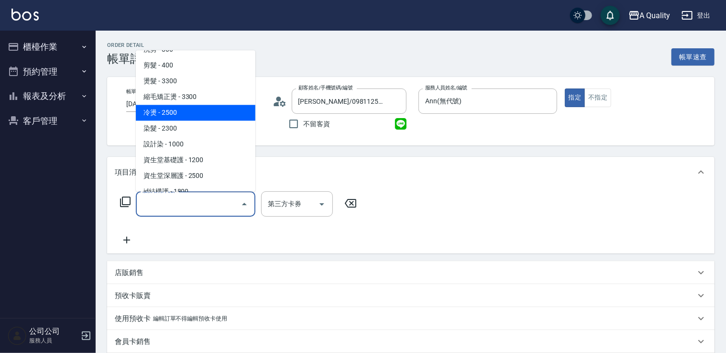
scroll to position [96, 0]
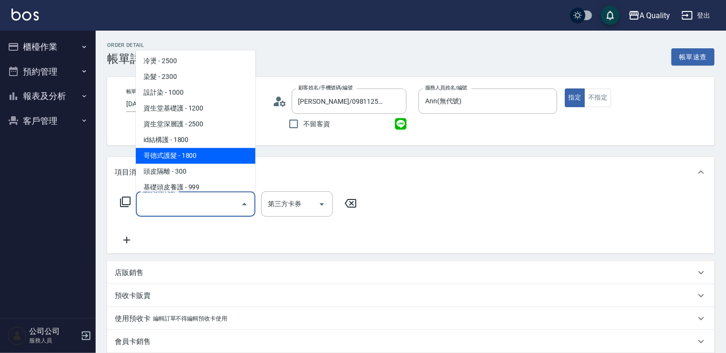
click at [198, 152] on span "哥德式護髮 - 1800" at bounding box center [195, 156] width 119 height 16
type input "哥德式護髮(504)"
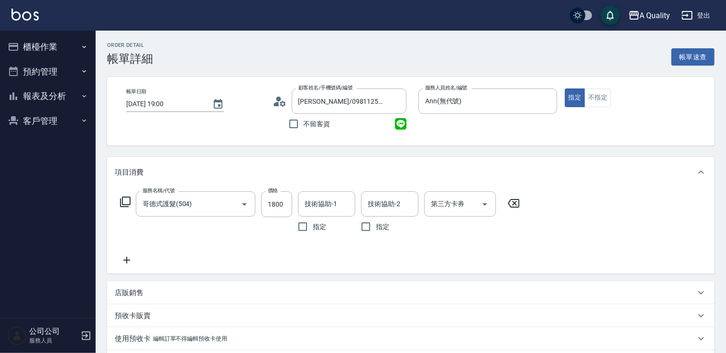
click at [124, 259] on icon at bounding box center [127, 259] width 24 height 11
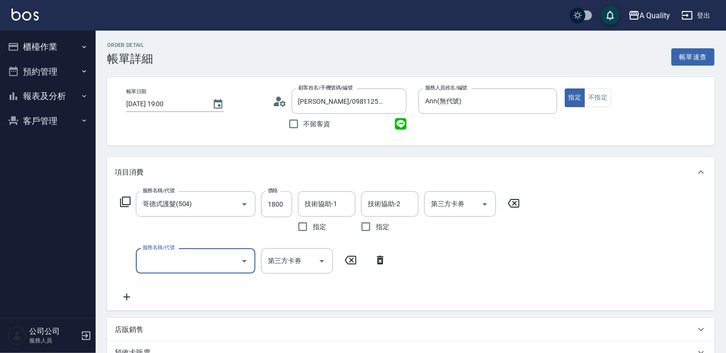
click at [169, 251] on div "服務名稱/代號 服務名稱/代號" at bounding box center [195, 260] width 119 height 25
click at [172, 248] on label "服務名稱/代號" at bounding box center [158, 247] width 32 height 7
click at [172, 252] on input "服務名稱/代號" at bounding box center [188, 260] width 97 height 17
click at [172, 255] on input "服務名稱/代號" at bounding box center [188, 260] width 97 height 17
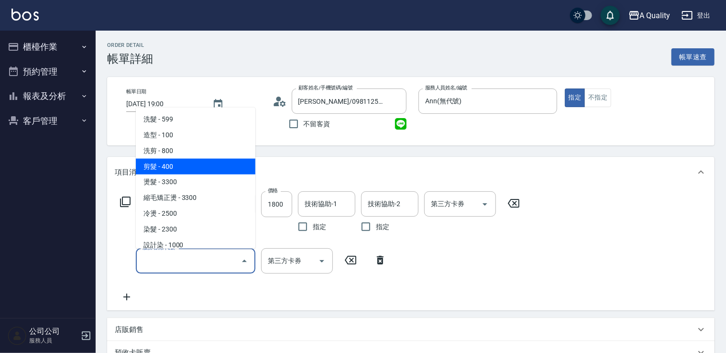
click at [173, 164] on span "剪髮 - 400" at bounding box center [195, 166] width 119 height 16
type input "剪髮(201)"
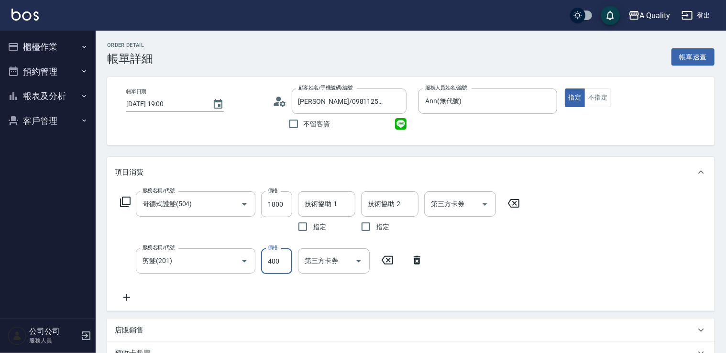
click at [282, 257] on input "400" at bounding box center [276, 261] width 31 height 26
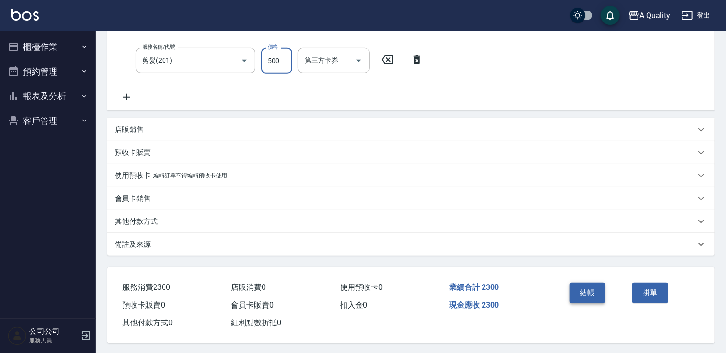
scroll to position [205, 0]
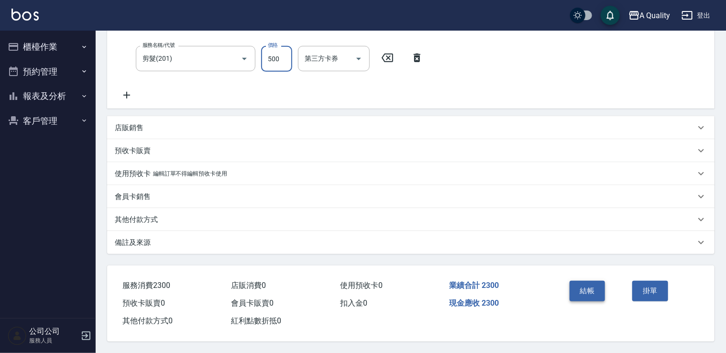
type input "500"
drag, startPoint x: 580, startPoint y: 281, endPoint x: 585, endPoint y: 276, distance: 6.4
click at [583, 281] on button "結帳" at bounding box center [587, 291] width 36 height 20
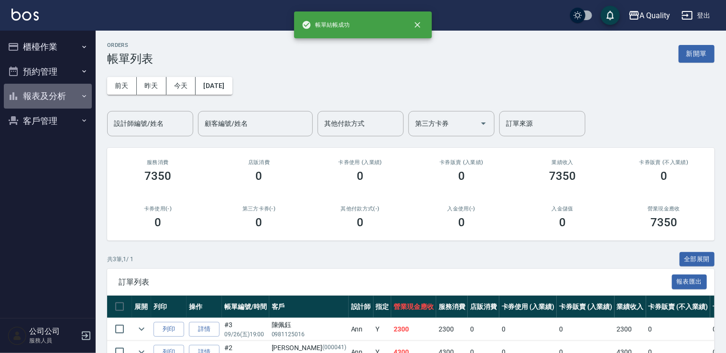
click at [48, 97] on button "報表及分析" at bounding box center [48, 96] width 88 height 25
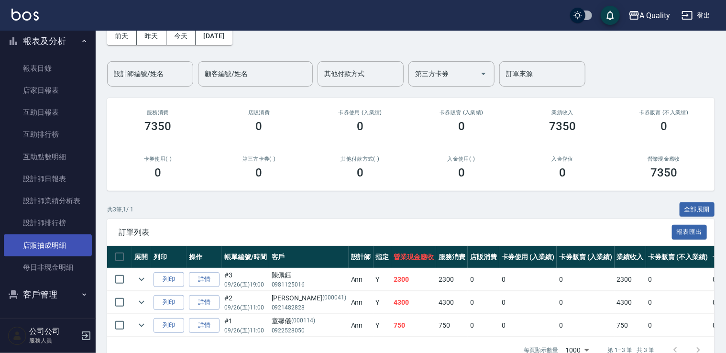
scroll to position [77, 0]
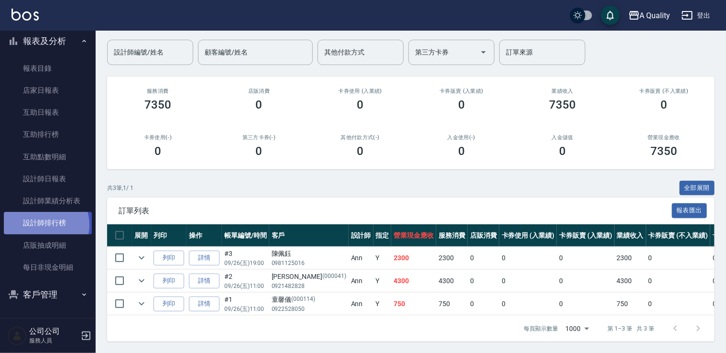
click at [41, 225] on link "設計師排行榜" at bounding box center [48, 223] width 88 height 22
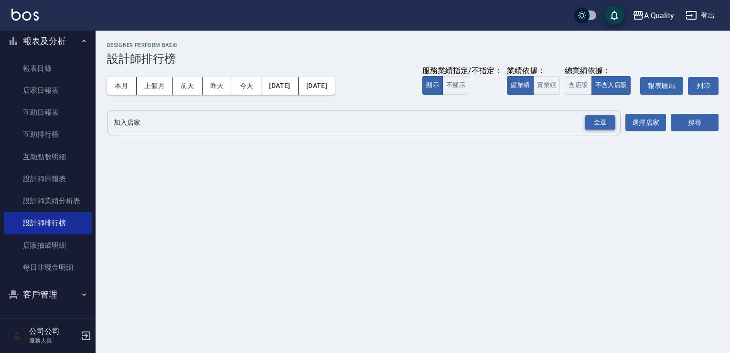
click at [599, 128] on div "全選" at bounding box center [600, 122] width 31 height 15
drag, startPoint x: 689, startPoint y: 133, endPoint x: 670, endPoint y: 136, distance: 19.4
click at [688, 133] on div "搜尋" at bounding box center [695, 123] width 48 height 27
click at [687, 122] on button "搜尋" at bounding box center [695, 123] width 48 height 18
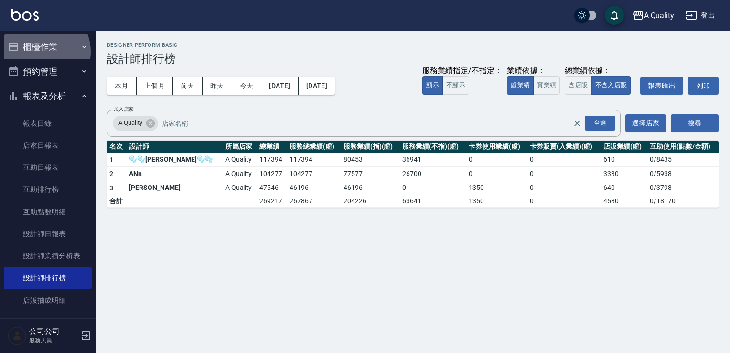
click at [42, 52] on button "櫃檯作業" at bounding box center [48, 46] width 88 height 25
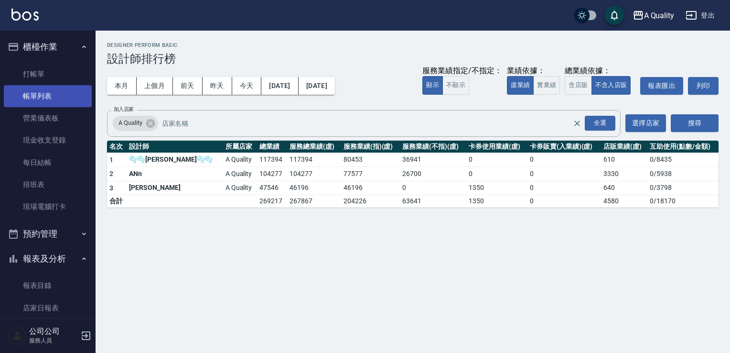
click at [37, 101] on link "帳單列表" at bounding box center [48, 96] width 88 height 22
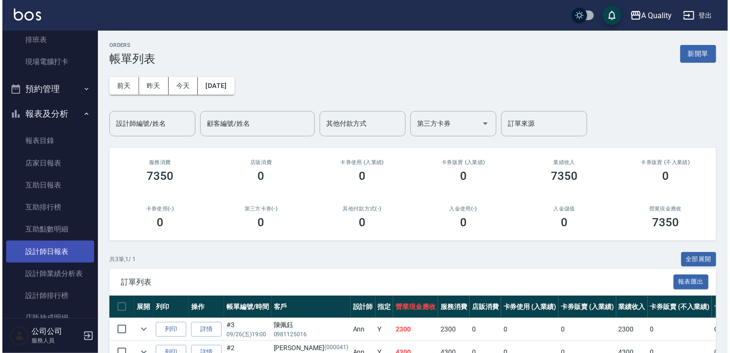
scroll to position [191, 0]
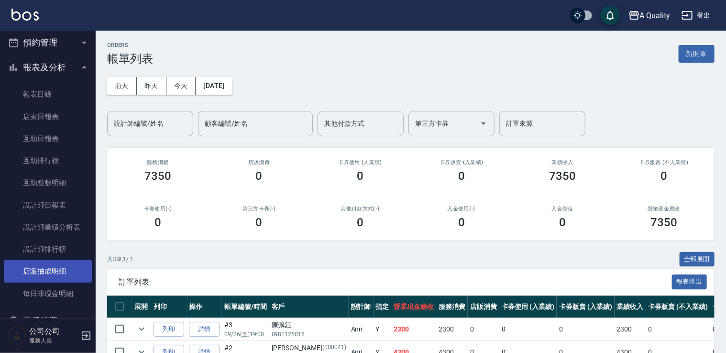
click at [50, 262] on link "店販抽成明細" at bounding box center [48, 271] width 88 height 22
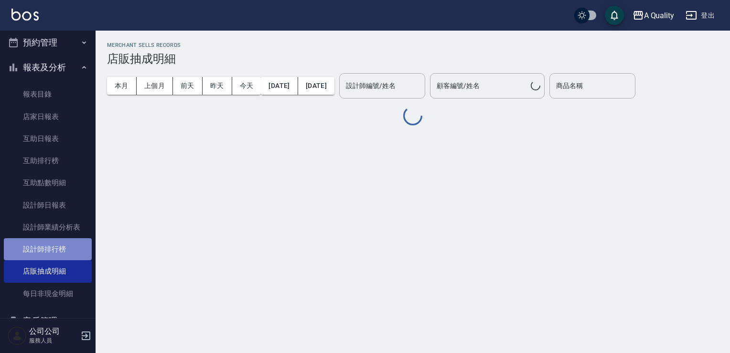
click at [51, 257] on link "設計師排行榜" at bounding box center [48, 249] width 88 height 22
click at [52, 253] on link "設計師排行榜" at bounding box center [48, 249] width 88 height 22
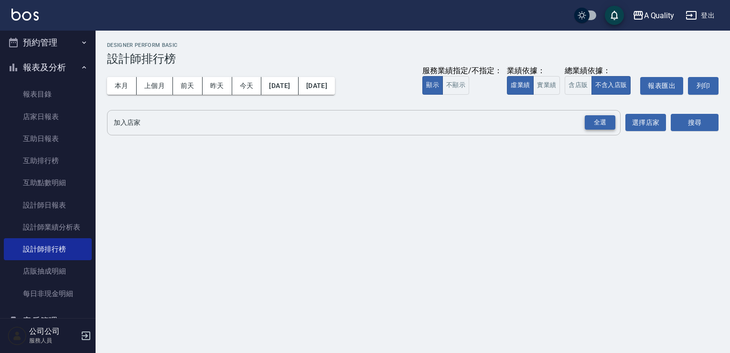
click at [606, 121] on div "全選" at bounding box center [600, 122] width 31 height 15
click at [696, 131] on button "搜尋" at bounding box center [695, 123] width 48 height 18
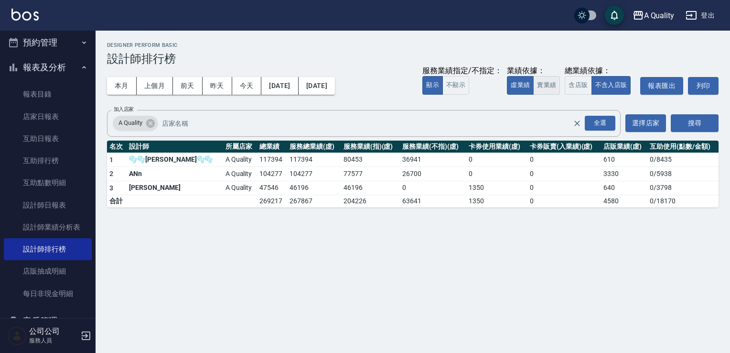
click at [557, 84] on button "實業績" at bounding box center [546, 85] width 27 height 19
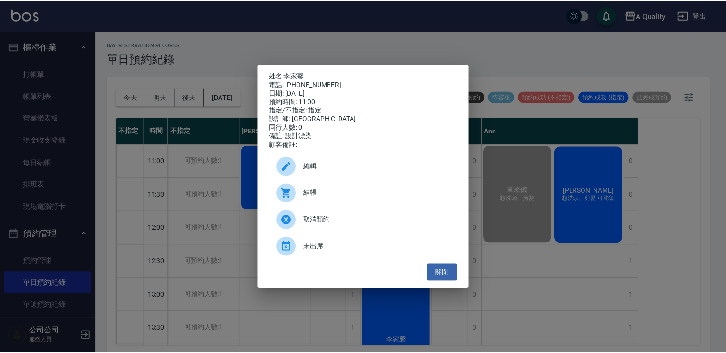
scroll to position [48, 0]
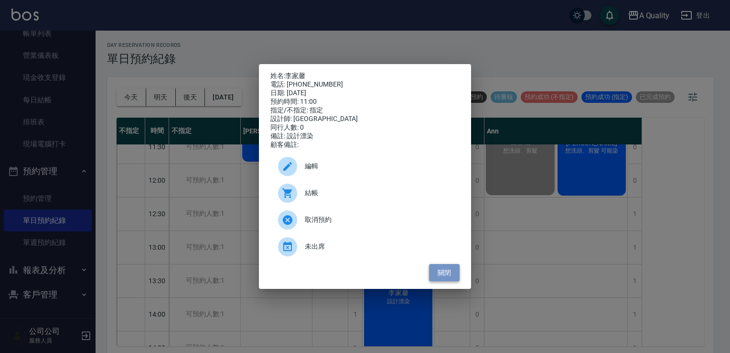
click at [450, 279] on button "關閉" at bounding box center [444, 273] width 31 height 18
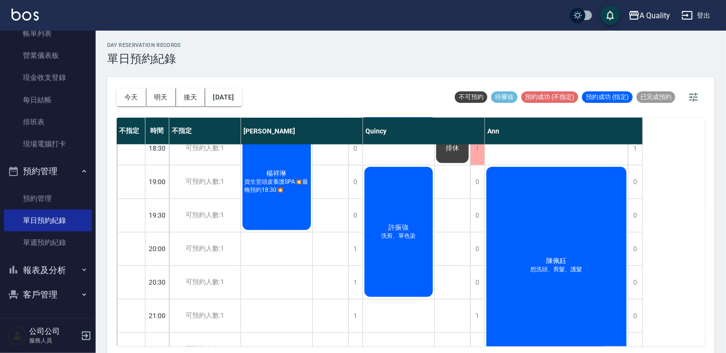
scroll to position [494, 0]
